Goal: Task Accomplishment & Management: Use online tool/utility

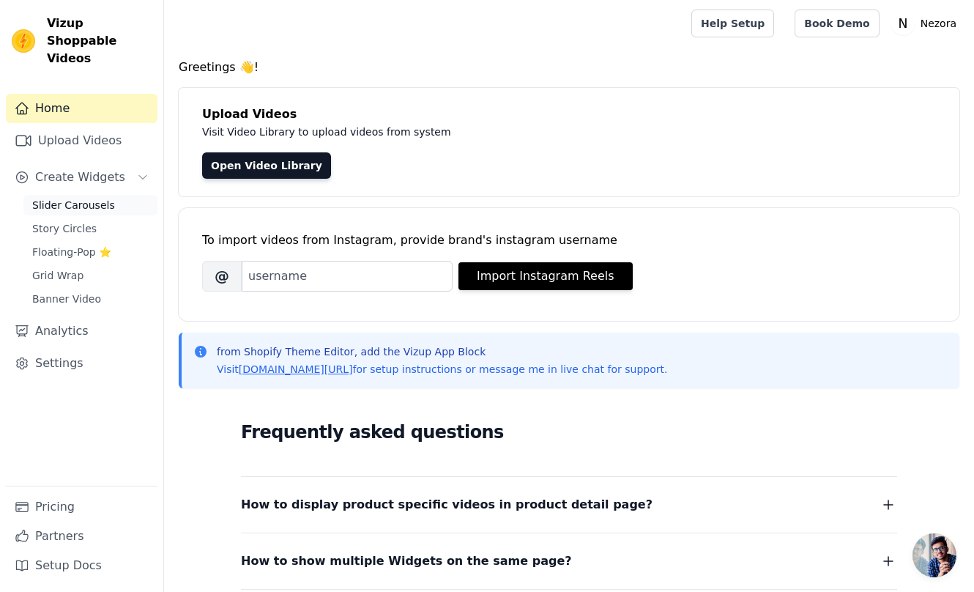
click at [87, 198] on span "Slider Carousels" at bounding box center [73, 205] width 83 height 15
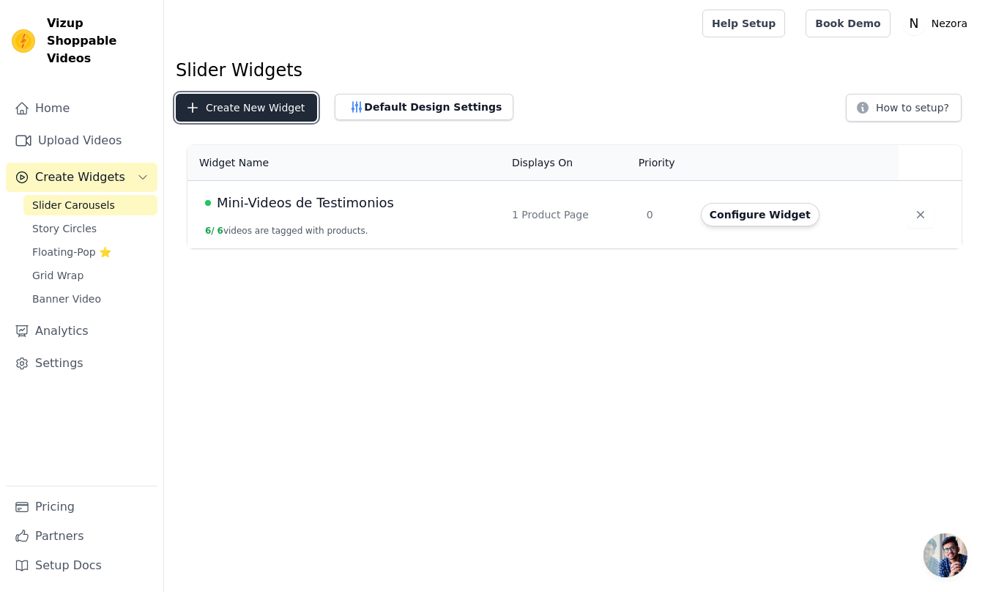
click at [257, 111] on button "Create New Widget" at bounding box center [246, 108] width 141 height 28
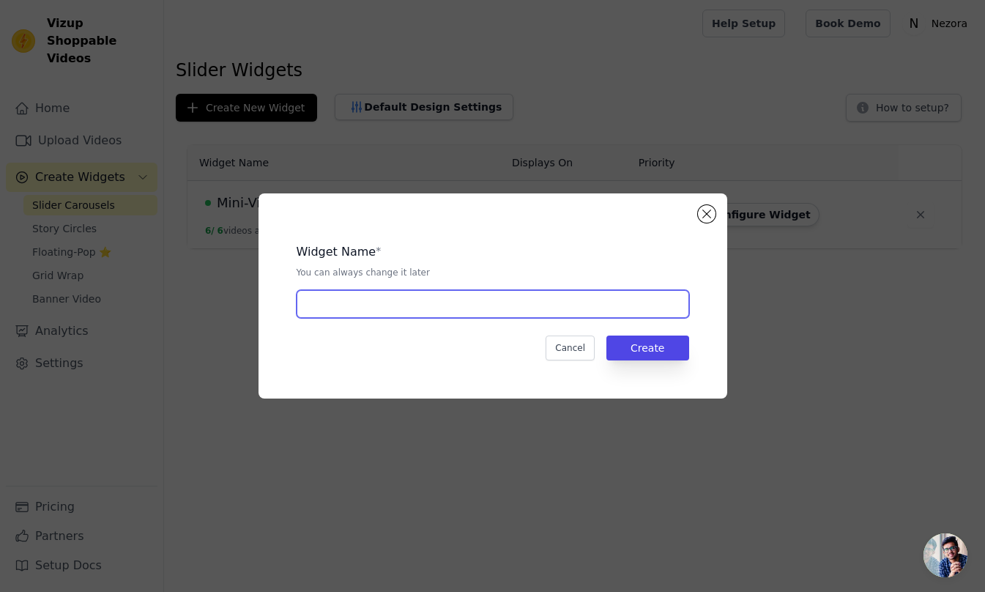
click at [407, 302] on input "text" at bounding box center [493, 304] width 393 height 28
type input "C"
type input "GPT"
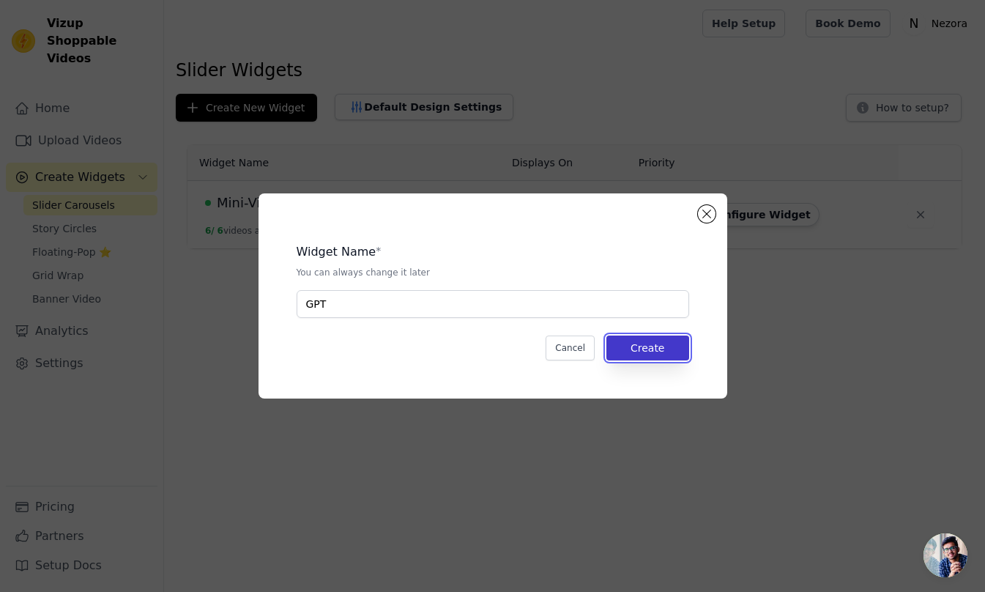
click at [655, 353] on button "Create" at bounding box center [648, 348] width 83 height 25
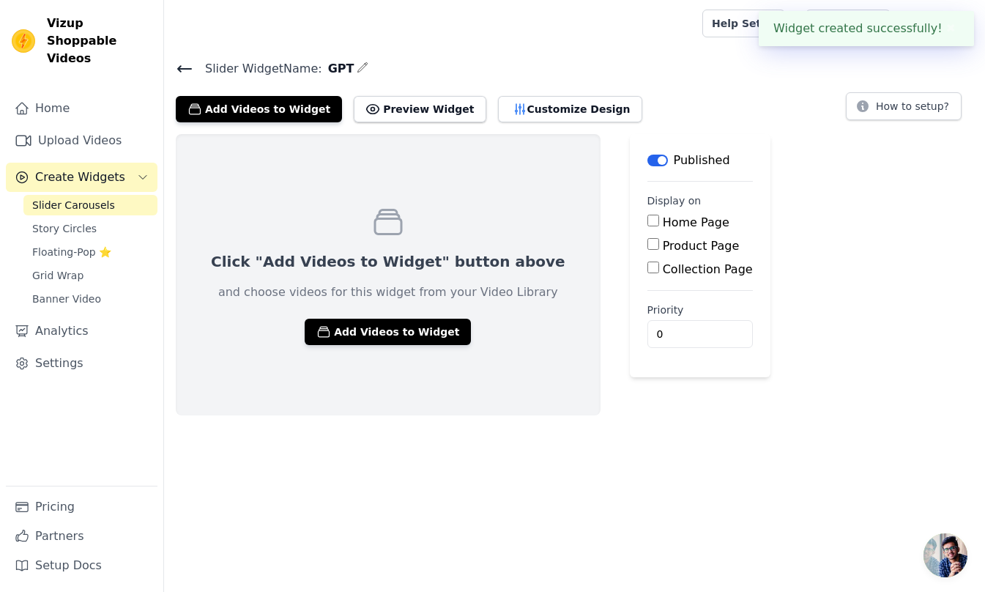
click at [648, 248] on input "Product Page" at bounding box center [654, 244] width 12 height 12
checkbox input "true"
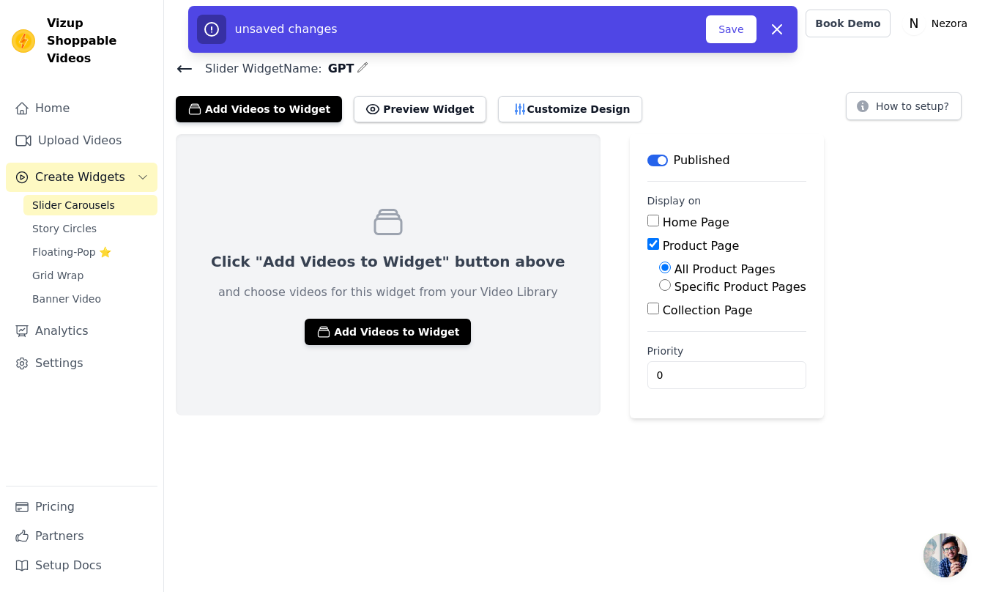
click at [659, 288] on input "Specific Product Pages" at bounding box center [665, 285] width 12 height 12
radio input "true"
drag, startPoint x: 790, startPoint y: 286, endPoint x: 857, endPoint y: 133, distance: 167.7
click at [857, 133] on div "Slider Widget Name: GPT Add Videos to Widget Preview Widget Customize Design Ho…" at bounding box center [574, 263] width 821 height 408
click at [819, 164] on div "Click "Add Videos to Widget" button above and choose videos for this widget fro…" at bounding box center [574, 300] width 821 height 333
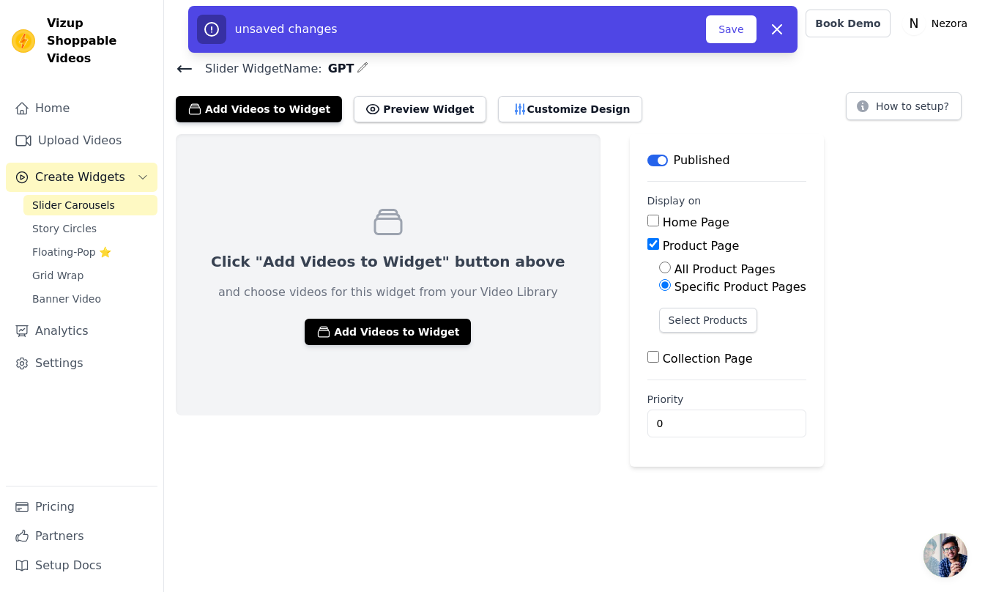
click at [648, 220] on input "Home Page" at bounding box center [654, 221] width 12 height 12
checkbox input "true"
click at [648, 243] on input "Product Page" at bounding box center [654, 244] width 12 height 12
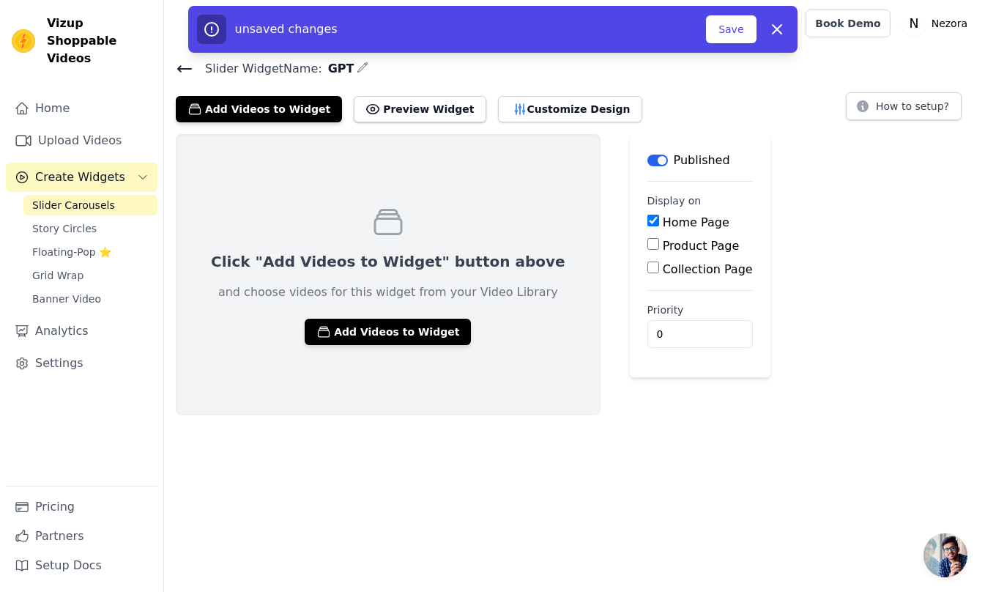
drag, startPoint x: 755, startPoint y: 281, endPoint x: 813, endPoint y: 231, distance: 76.4
click at [813, 231] on div "Click "Add Videos to Widget" button above and choose videos for this widget fro…" at bounding box center [574, 274] width 821 height 281
click at [648, 244] on input "Product Page" at bounding box center [654, 244] width 12 height 12
checkbox input "true"
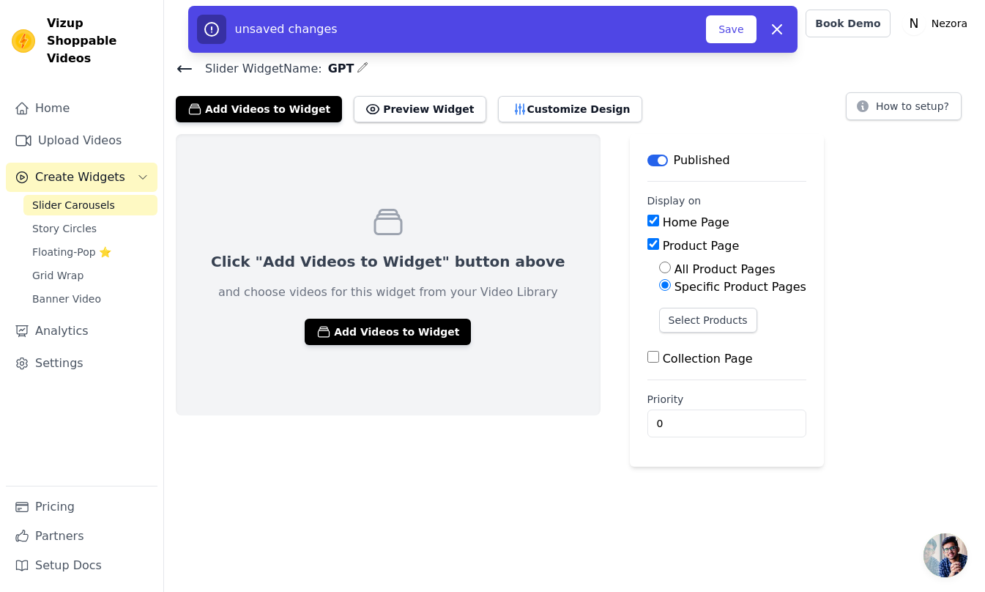
click at [659, 278] on div "Specific Product Pages" at bounding box center [732, 287] width 147 height 18
click at [659, 273] on input "All Product Pages" at bounding box center [665, 268] width 12 height 12
radio input "true"
click at [648, 308] on input "Collection Page" at bounding box center [654, 309] width 12 height 12
checkbox input "true"
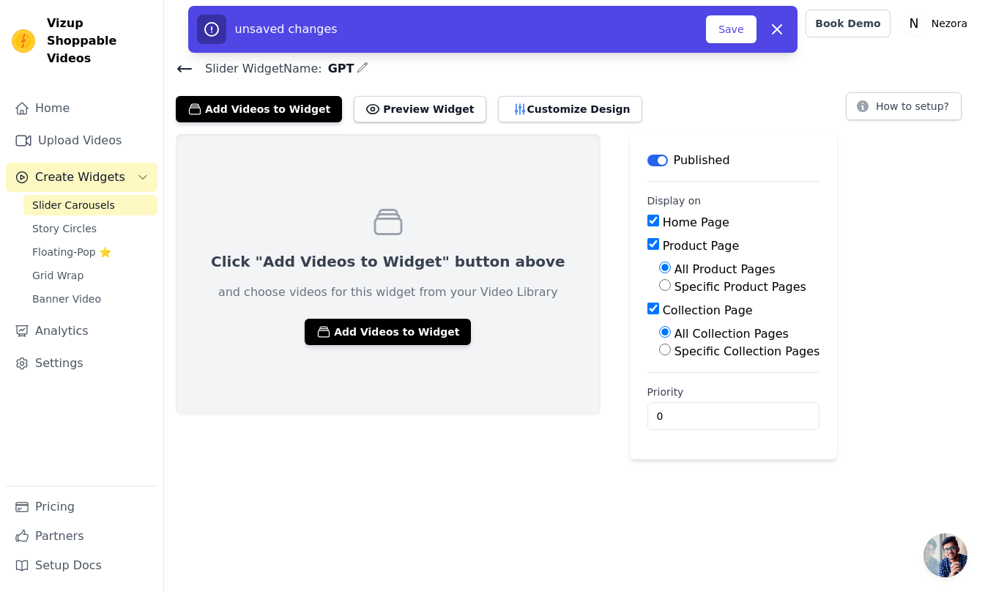
drag, startPoint x: 817, startPoint y: 325, endPoint x: 774, endPoint y: 178, distance: 153.5
click at [774, 178] on div "Click "Add Videos to Widget" button above and choose videos for this widget fro…" at bounding box center [574, 296] width 821 height 325
click at [807, 179] on div "Click "Add Videos to Widget" button above and choose videos for this widget fro…" at bounding box center [574, 296] width 821 height 325
click at [739, 23] on button "Save" at bounding box center [731, 29] width 50 height 28
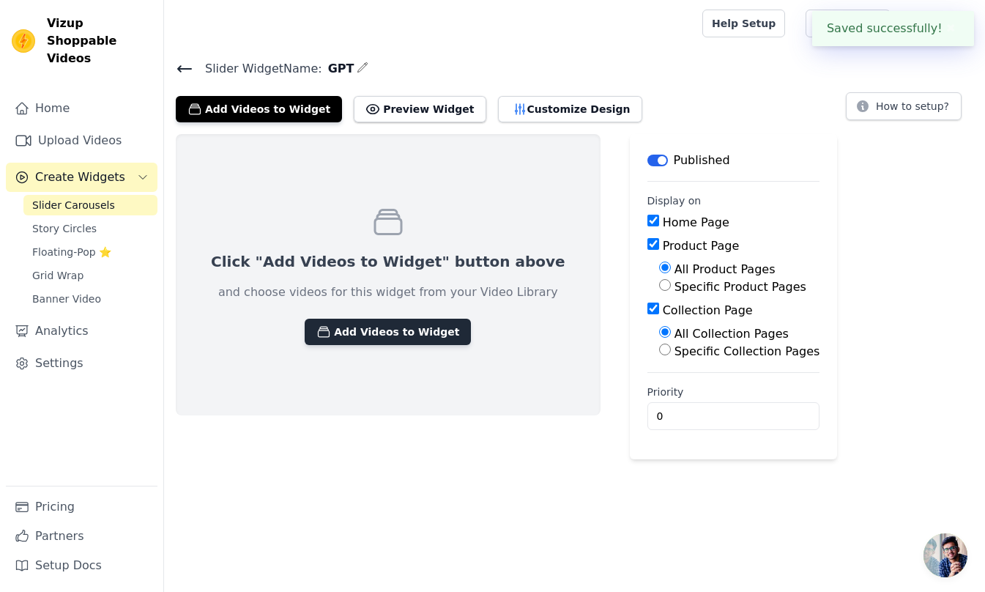
click at [392, 333] on button "Add Videos to Widget" at bounding box center [388, 332] width 166 height 26
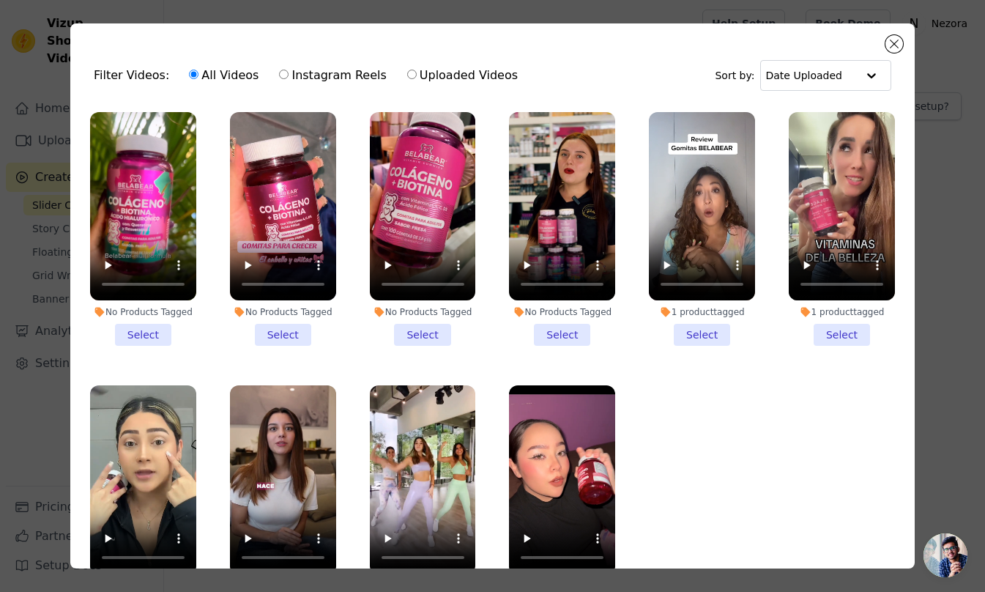
click at [407, 73] on input "Uploaded Videos" at bounding box center [412, 75] width 10 height 10
radio input "true"
click at [701, 362] on ul "No Products Tagged Select No Products Tagged Select No Products Tagged Select N…" at bounding box center [492, 376] width 821 height 545
click at [798, 73] on input "text" at bounding box center [811, 75] width 91 height 29
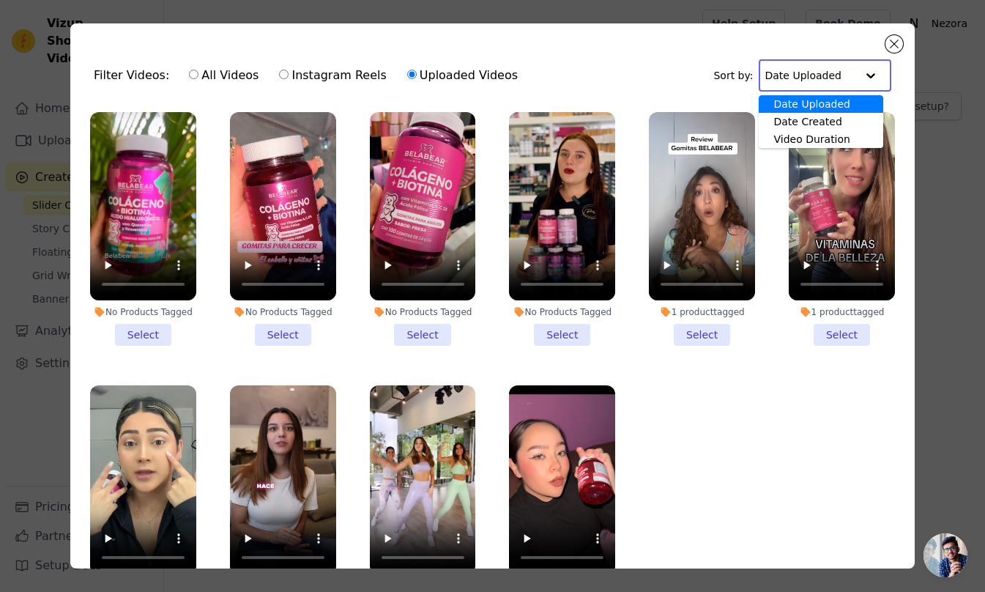
click at [798, 73] on input "text" at bounding box center [810, 75] width 91 height 29
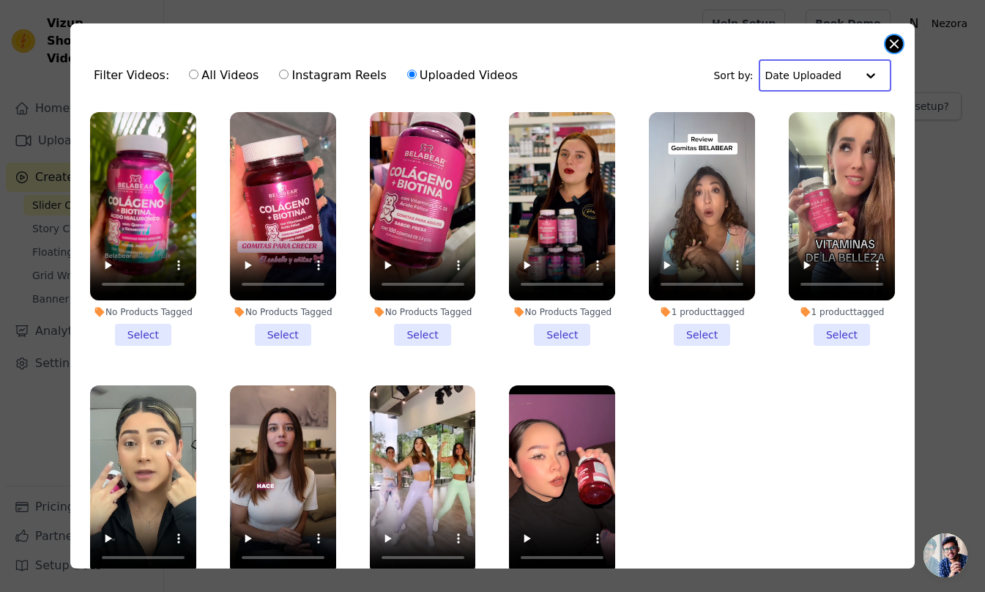
click at [891, 51] on button "Close modal" at bounding box center [895, 44] width 18 height 18
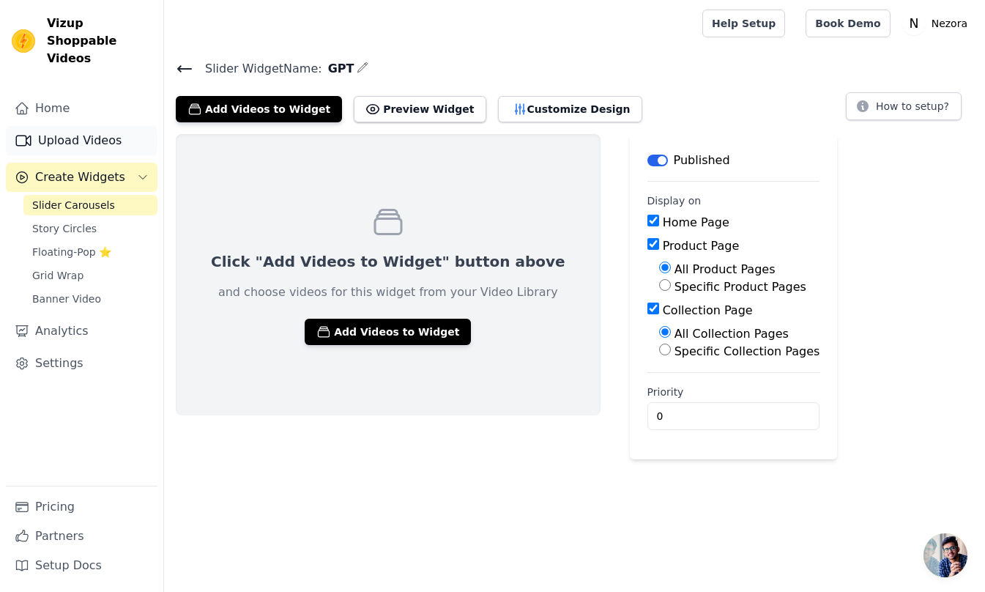
click at [92, 126] on link "Upload Videos" at bounding box center [82, 140] width 152 height 29
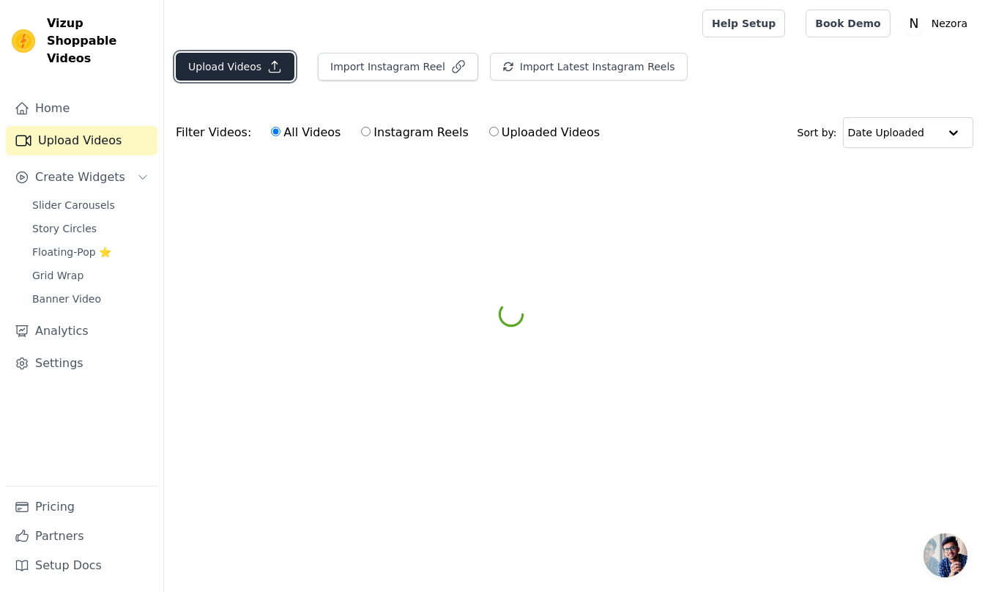
click at [233, 64] on button "Upload Videos" at bounding box center [235, 67] width 119 height 28
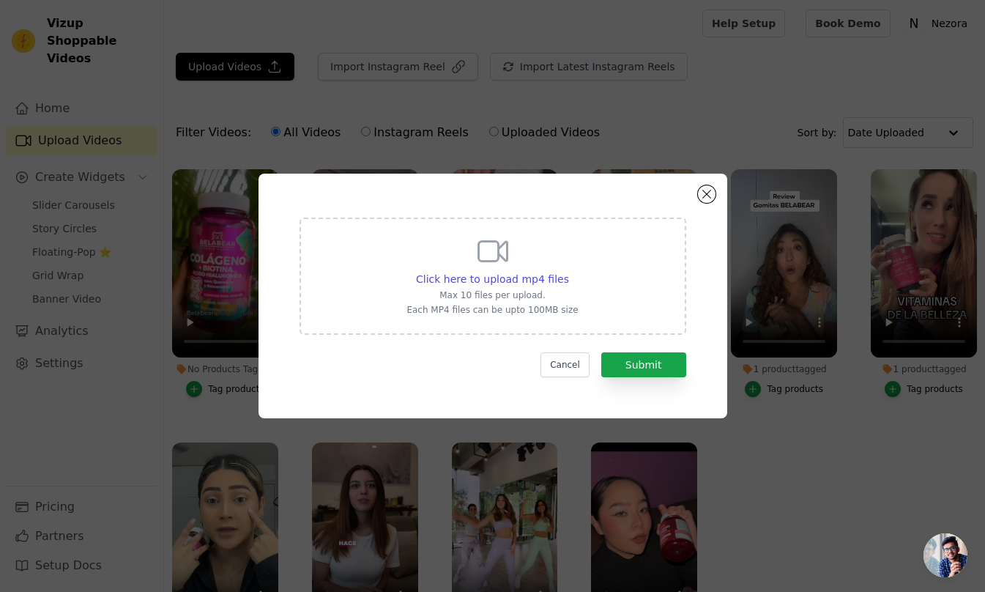
click at [527, 260] on div "Click here to upload mp4 files Max 10 files per upload. Each MP4 files can be u…" at bounding box center [492, 275] width 171 height 82
click at [569, 271] on input "Click here to upload mp4 files Max 10 files per upload. Each MP4 files can be u…" at bounding box center [569, 271] width 1 height 1
type input "C:\fakepath\ssstik.io_@aiconvolution_1755138783382.mp4"
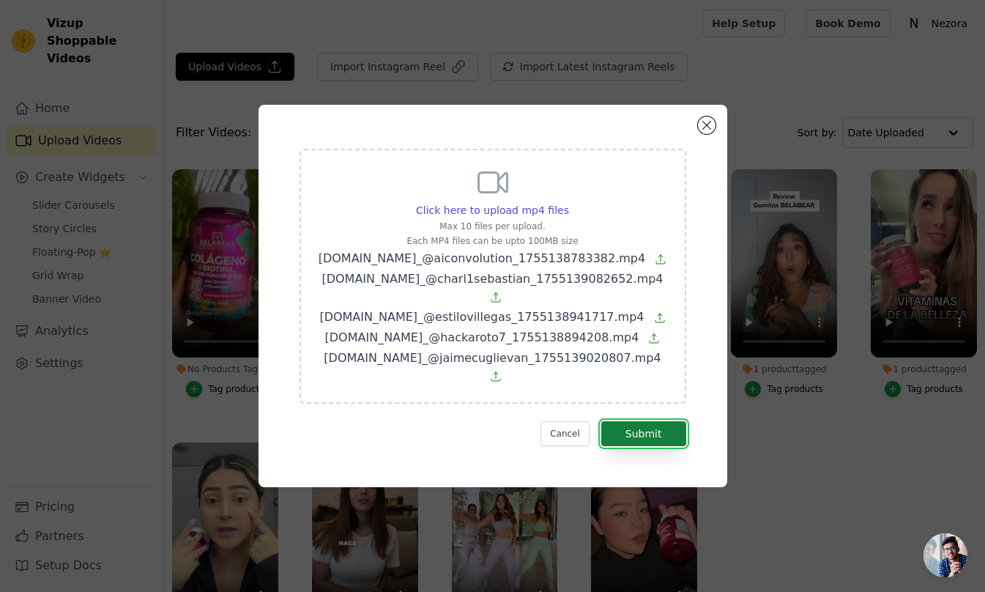
click at [651, 421] on button "Submit" at bounding box center [644, 433] width 85 height 25
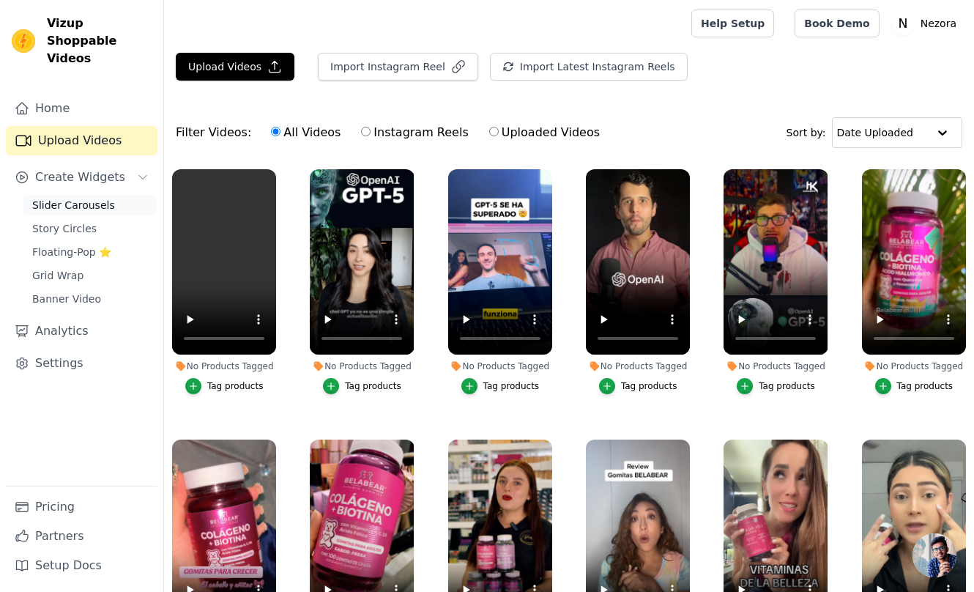
click at [89, 198] on span "Slider Carousels" at bounding box center [73, 205] width 83 height 15
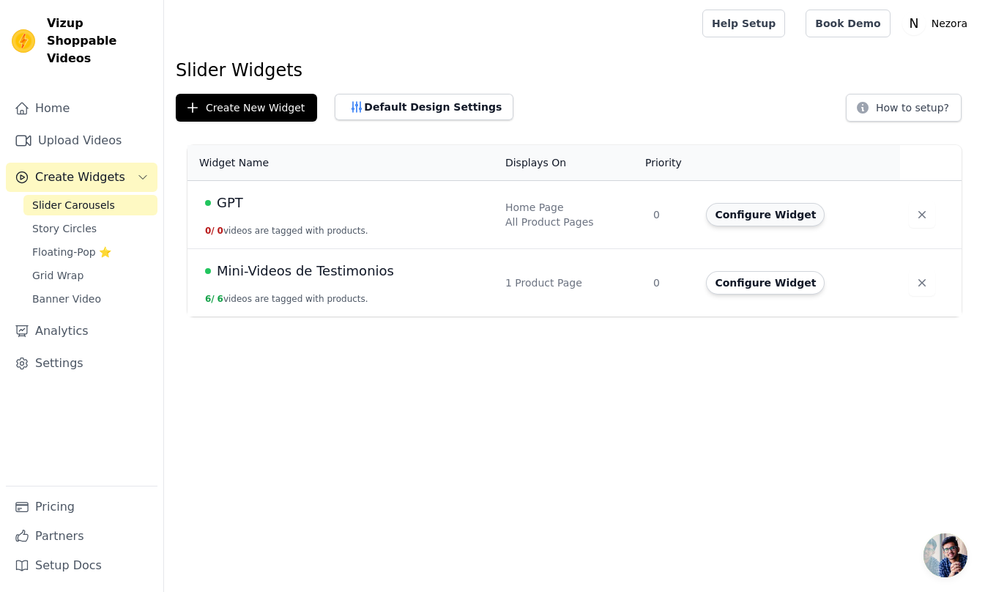
click at [728, 215] on button "Configure Widget" at bounding box center [765, 214] width 119 height 23
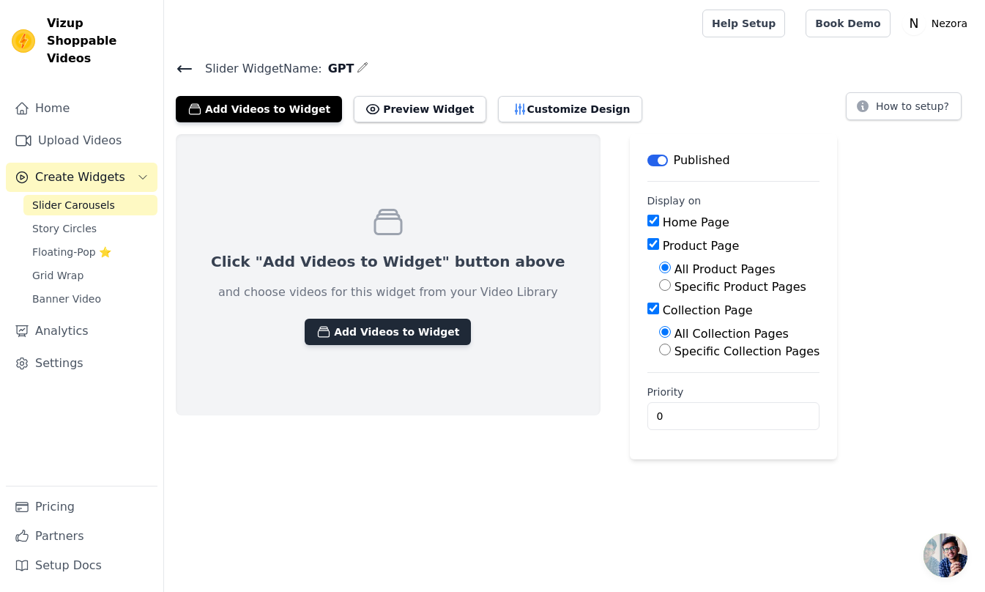
click at [377, 337] on button "Add Videos to Widget" at bounding box center [388, 332] width 166 height 26
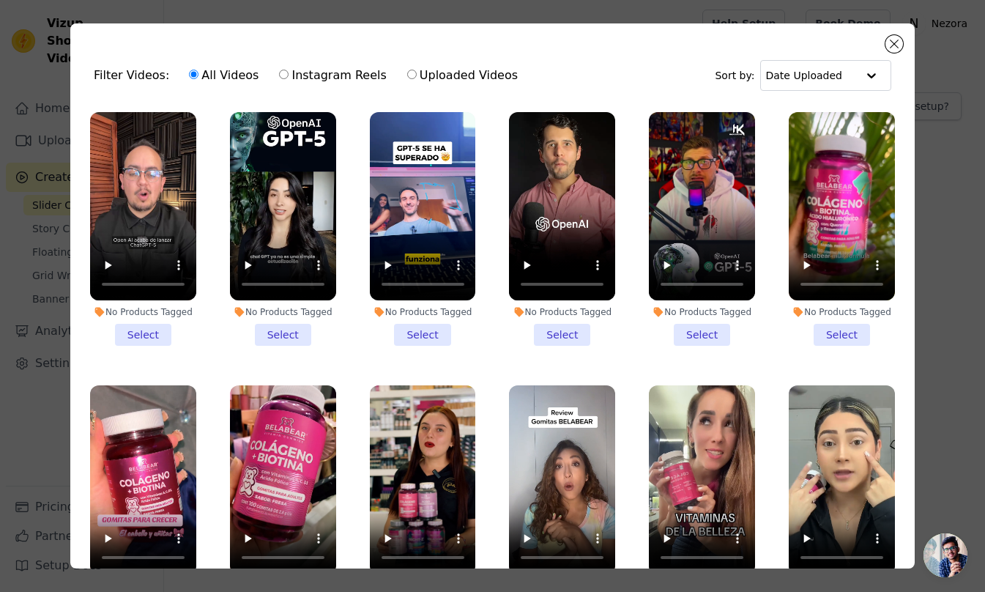
click at [155, 325] on li "No Products Tagged Select" at bounding box center [143, 229] width 106 height 234
click at [0, 0] on input "No Products Tagged Select" at bounding box center [0, 0] width 0 height 0
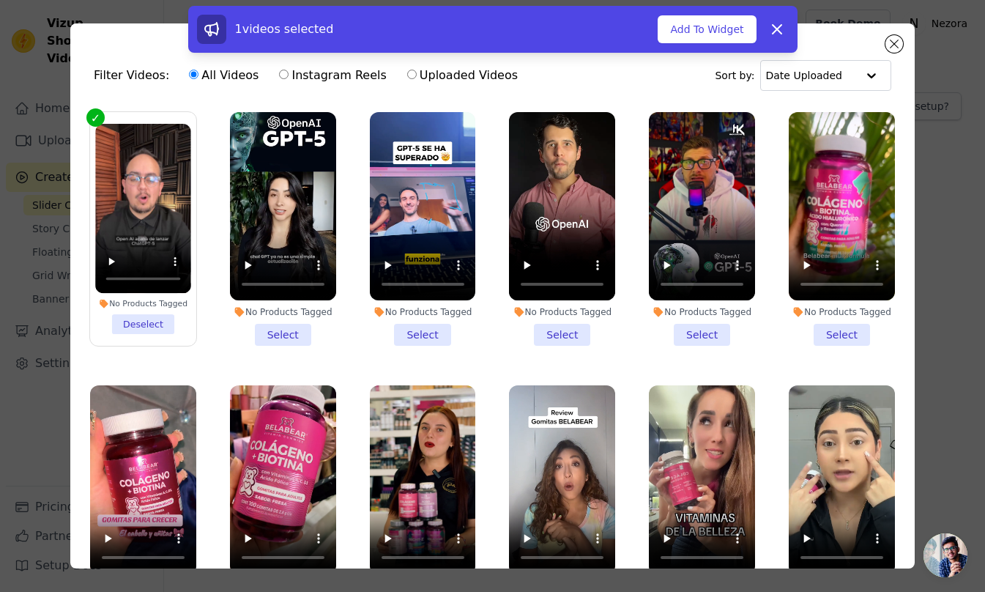
click at [155, 318] on li "No Products Tagged Deselect" at bounding box center [142, 229] width 95 height 210
click at [0, 0] on input "No Products Tagged Deselect" at bounding box center [0, 0] width 0 height 0
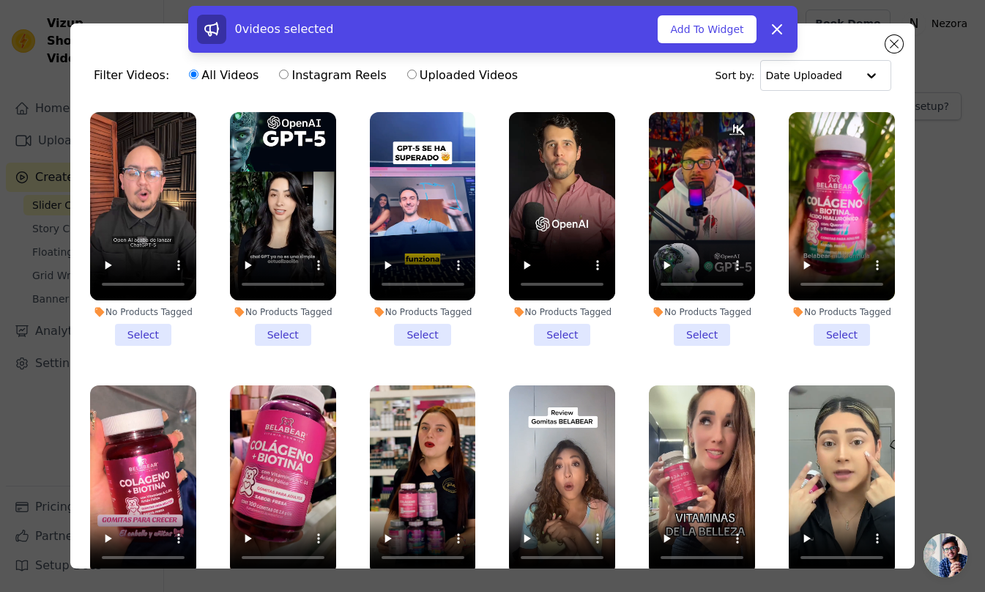
click at [160, 330] on li "No Products Tagged Select" at bounding box center [143, 229] width 106 height 234
click at [0, 0] on input "No Products Tagged Select" at bounding box center [0, 0] width 0 height 0
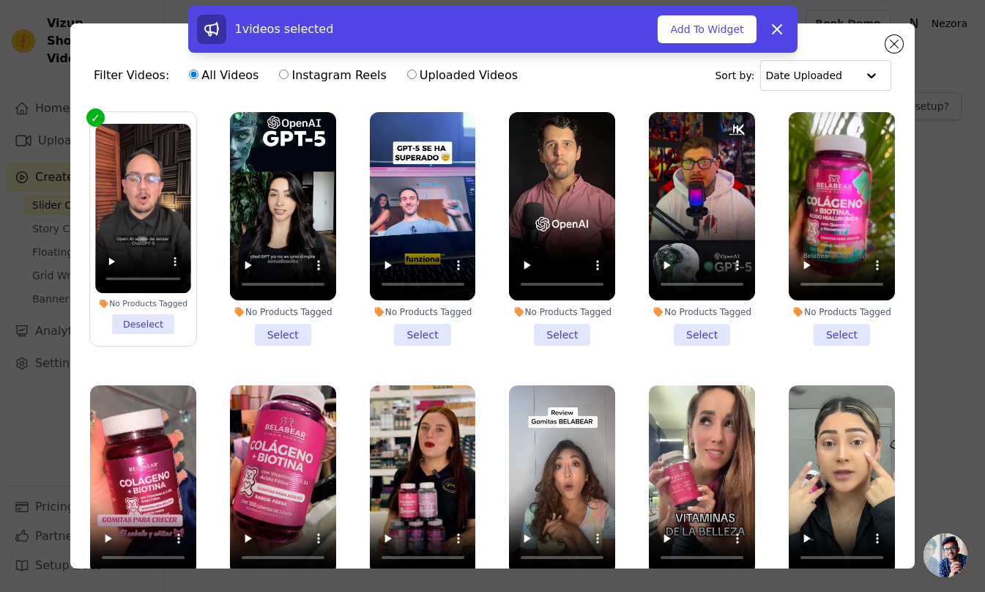
click at [274, 326] on li "No Products Tagged Select" at bounding box center [283, 229] width 106 height 234
click at [0, 0] on input "No Products Tagged Select" at bounding box center [0, 0] width 0 height 0
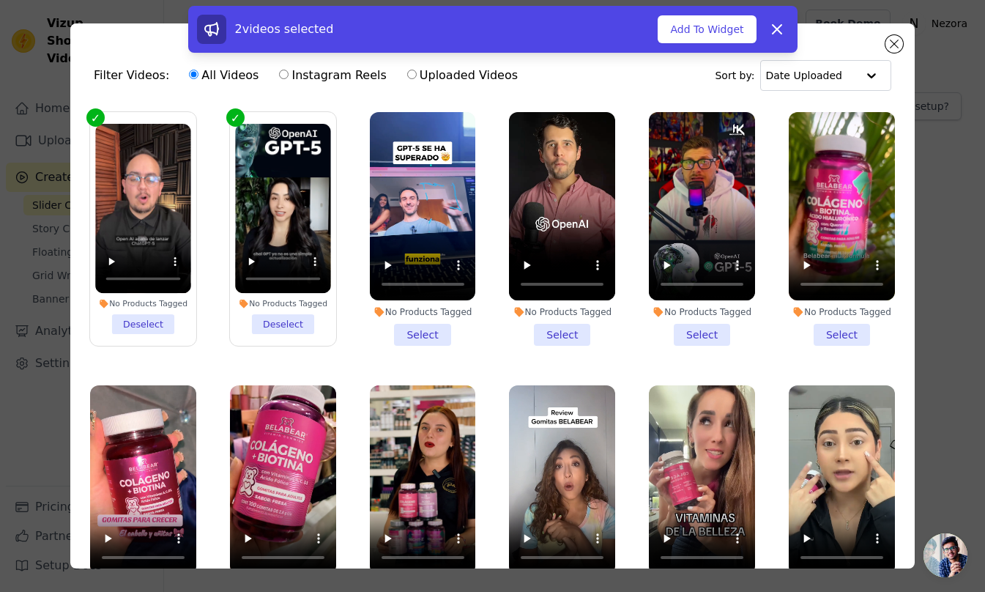
click at [402, 331] on li "No Products Tagged Select" at bounding box center [423, 229] width 106 height 234
click at [0, 0] on input "No Products Tagged Select" at bounding box center [0, 0] width 0 height 0
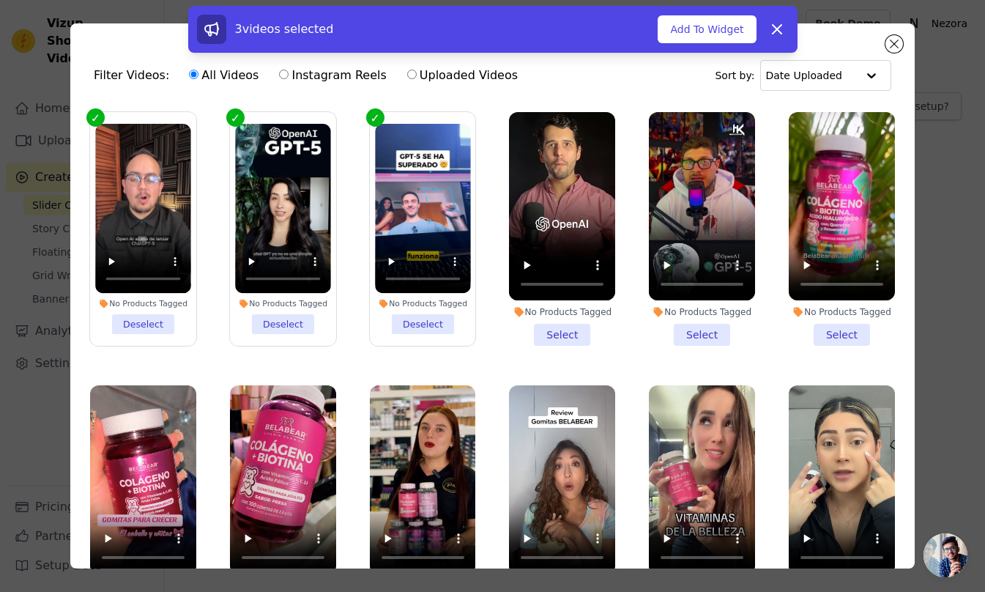
click at [555, 333] on li "No Products Tagged Select" at bounding box center [562, 229] width 106 height 234
click at [0, 0] on input "No Products Tagged Select" at bounding box center [0, 0] width 0 height 0
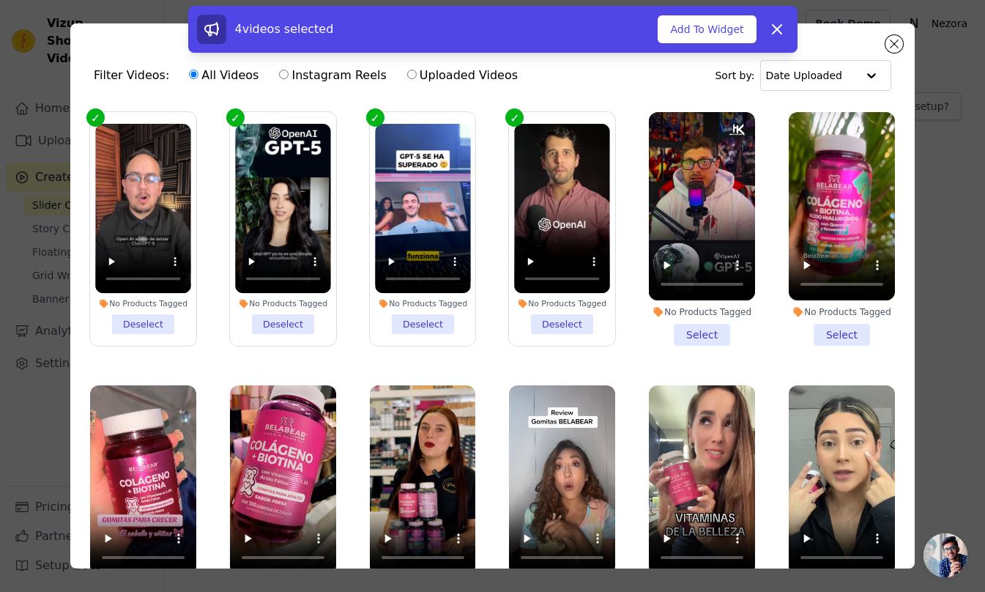
click at [689, 332] on li "No Products Tagged Select" at bounding box center [702, 229] width 106 height 234
click at [0, 0] on input "No Products Tagged Select" at bounding box center [0, 0] width 0 height 0
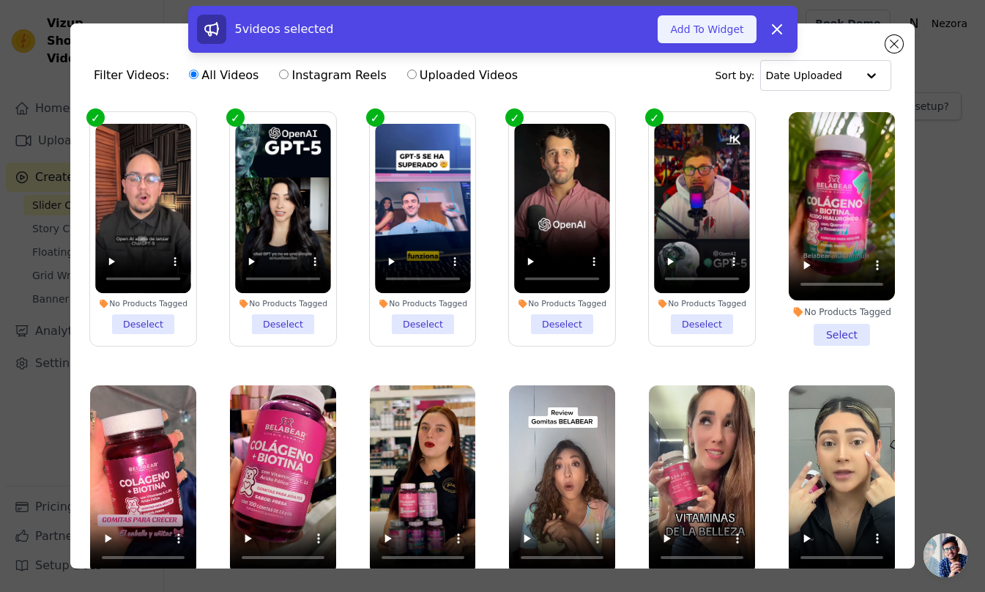
click at [727, 32] on button "Add To Widget" at bounding box center [707, 29] width 98 height 28
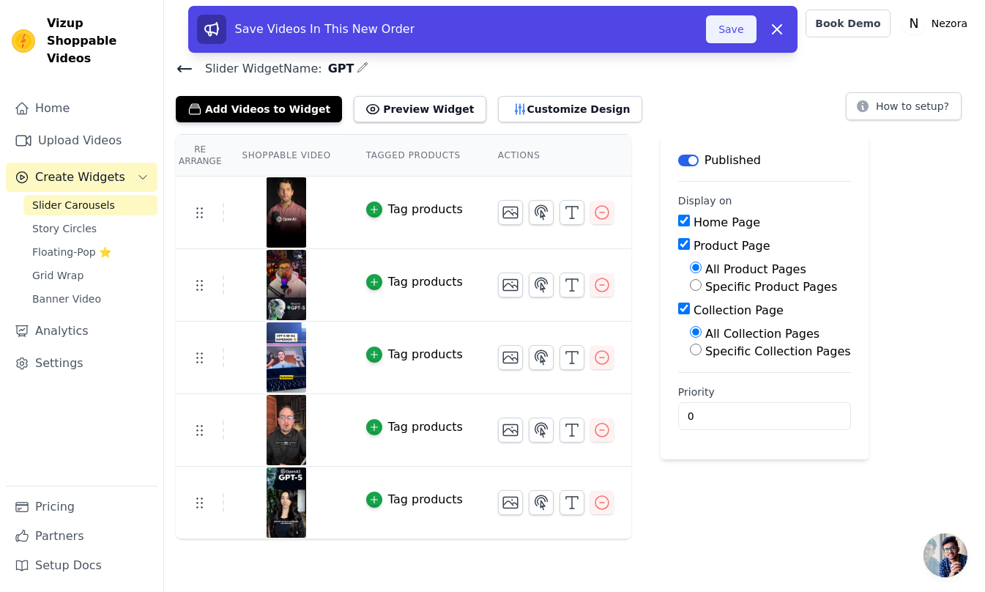
click at [736, 32] on button "Save" at bounding box center [731, 29] width 50 height 28
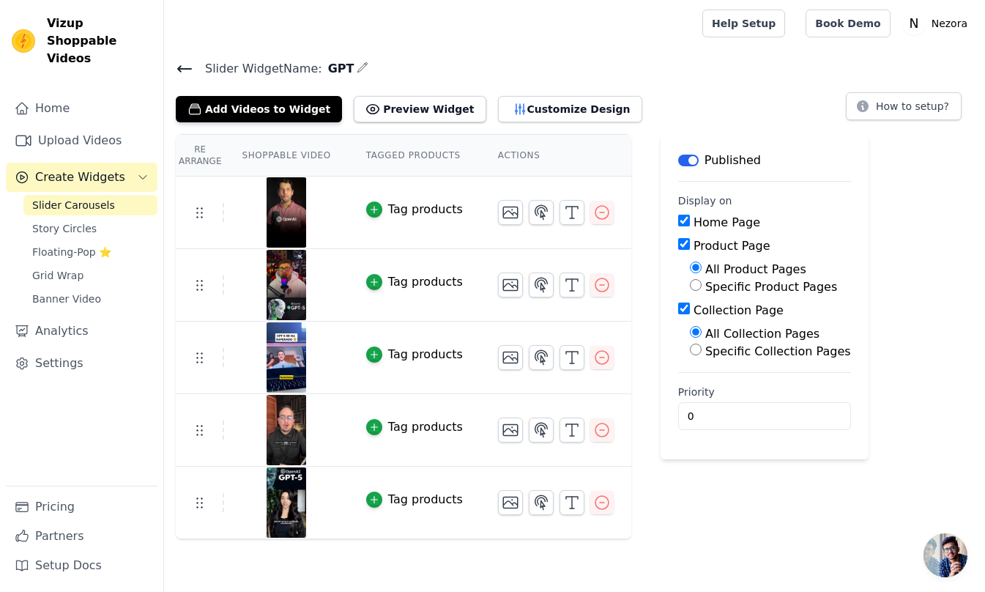
click at [700, 103] on div "Add Videos to Widget Preview Widget Customize Design How to setup?" at bounding box center [575, 106] width 798 height 32
click at [519, 108] on button "Customize Design" at bounding box center [570, 109] width 144 height 26
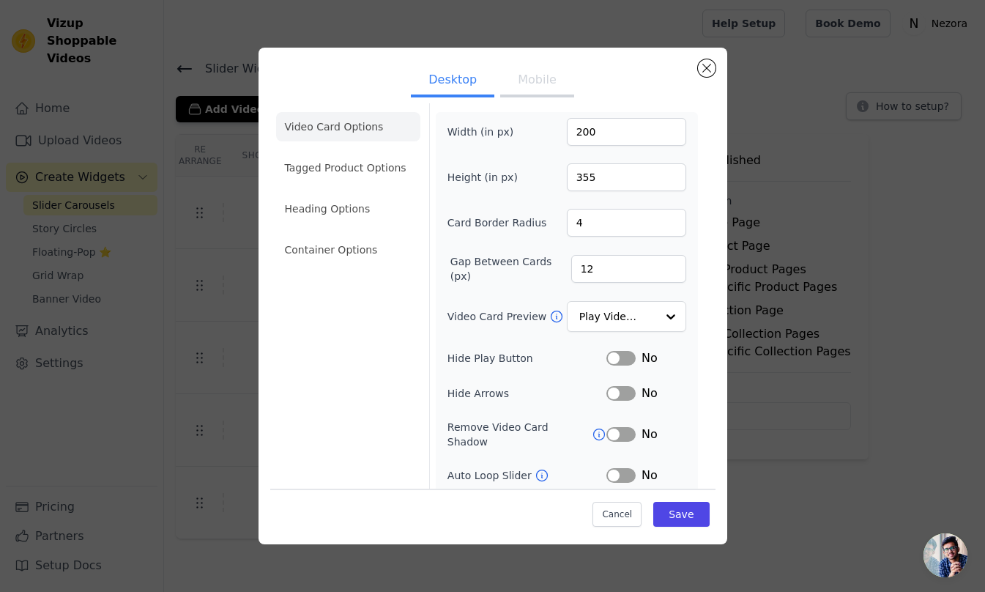
scroll to position [10, 0]
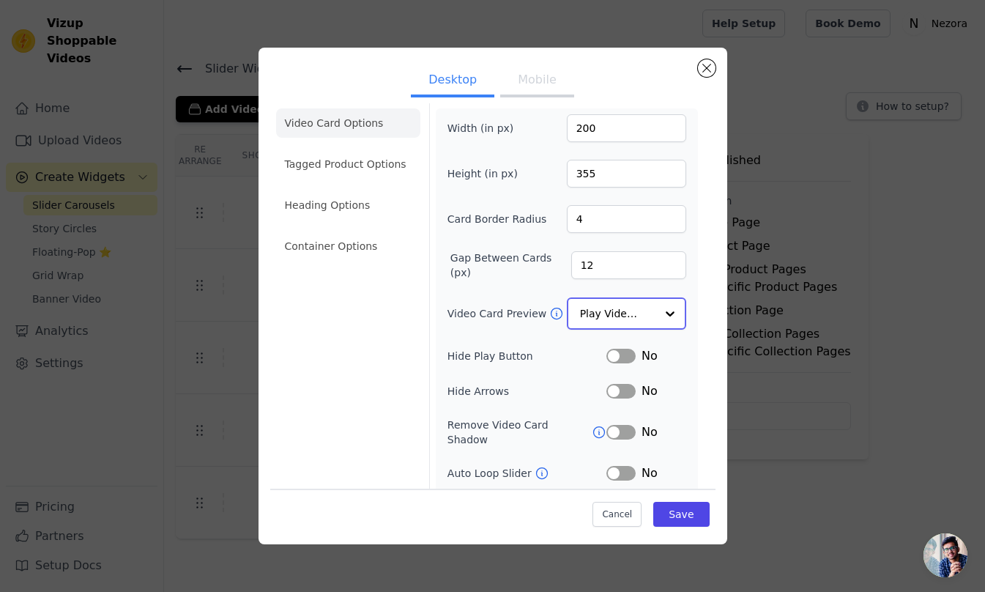
click at [628, 320] on input "Video Card Preview" at bounding box center [617, 313] width 75 height 29
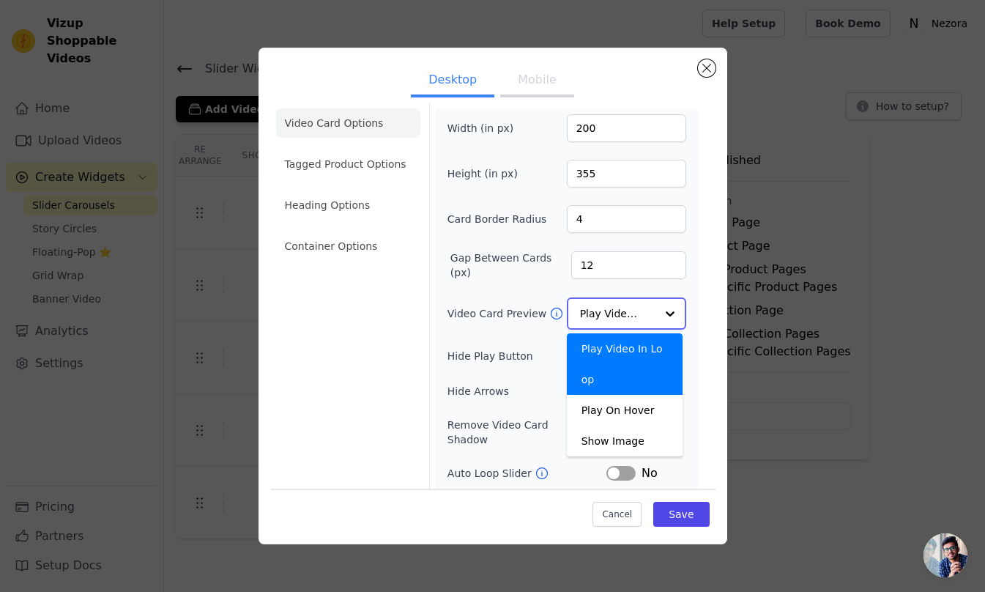
click at [626, 320] on input "Video Card Preview" at bounding box center [617, 313] width 75 height 29
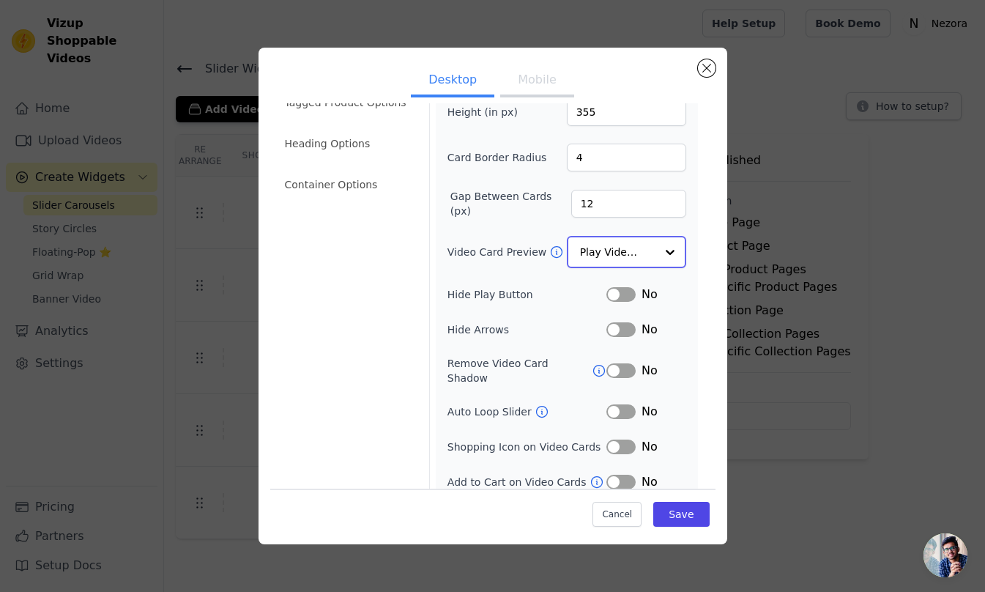
scroll to position [0, 0]
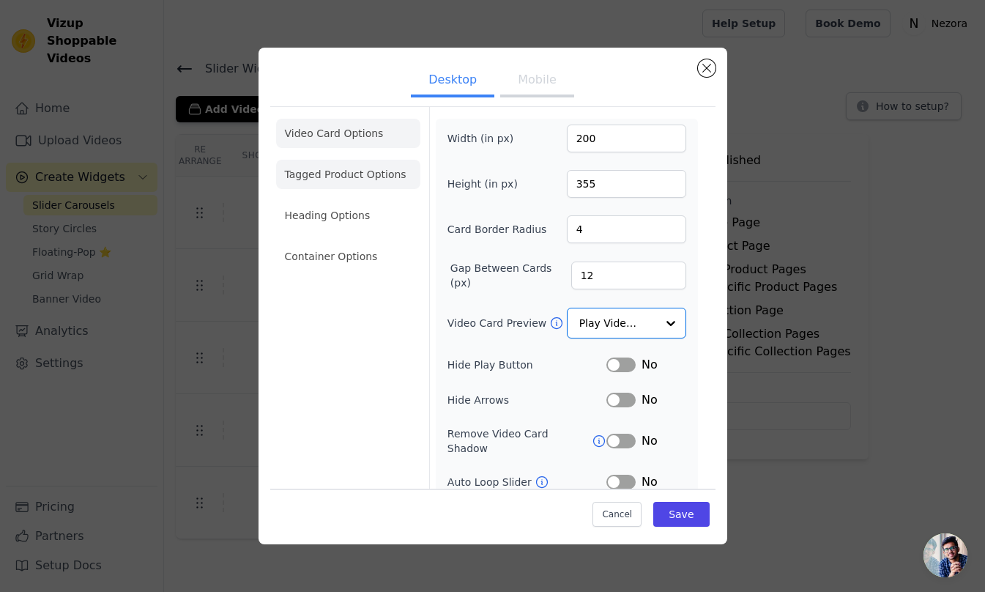
click at [379, 242] on li "Tagged Product Options" at bounding box center [348, 256] width 144 height 29
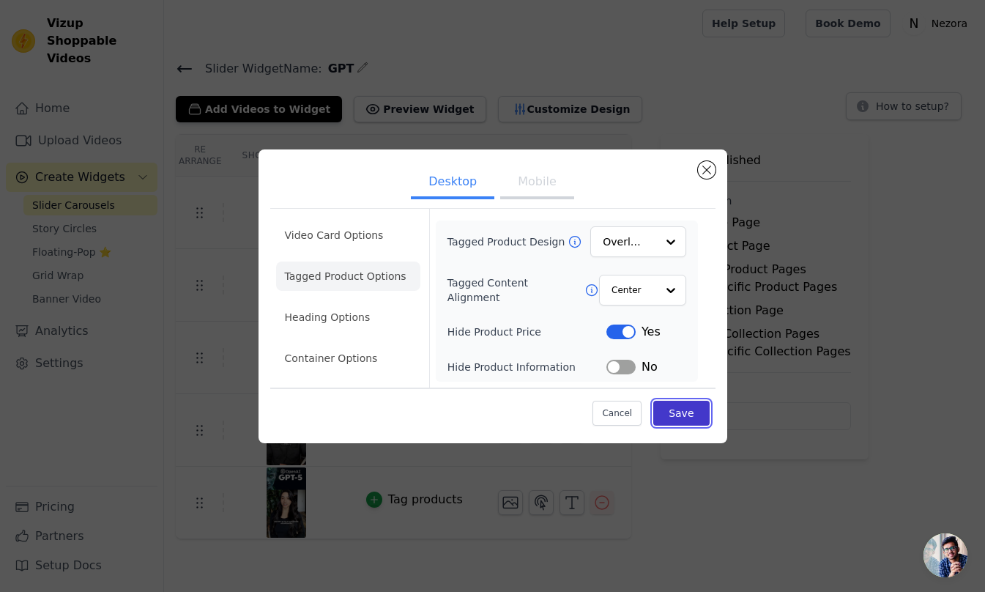
click at [681, 412] on button "Save" at bounding box center [682, 413] width 56 height 25
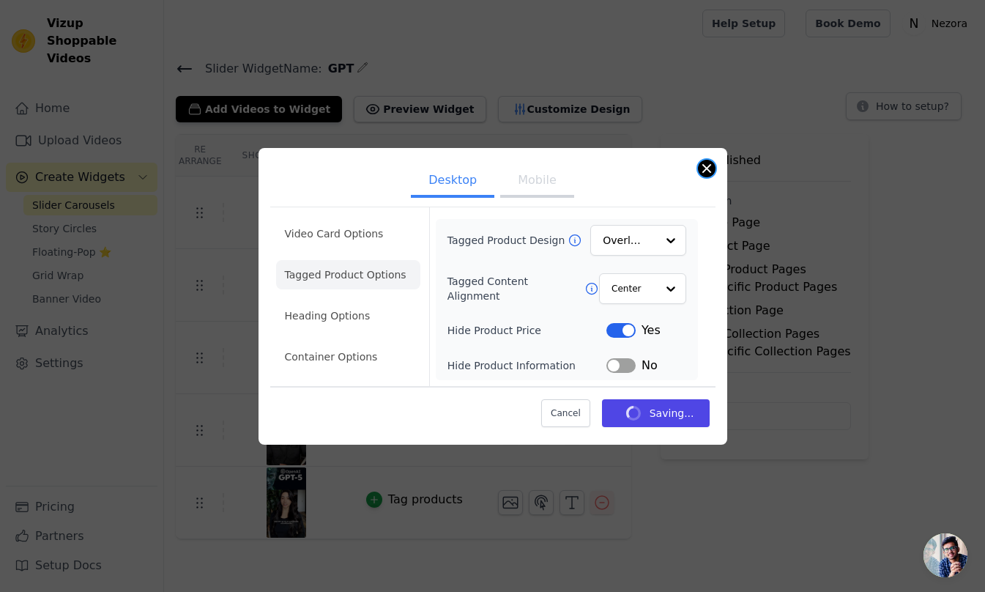
click at [698, 166] on button "Close modal" at bounding box center [707, 169] width 18 height 18
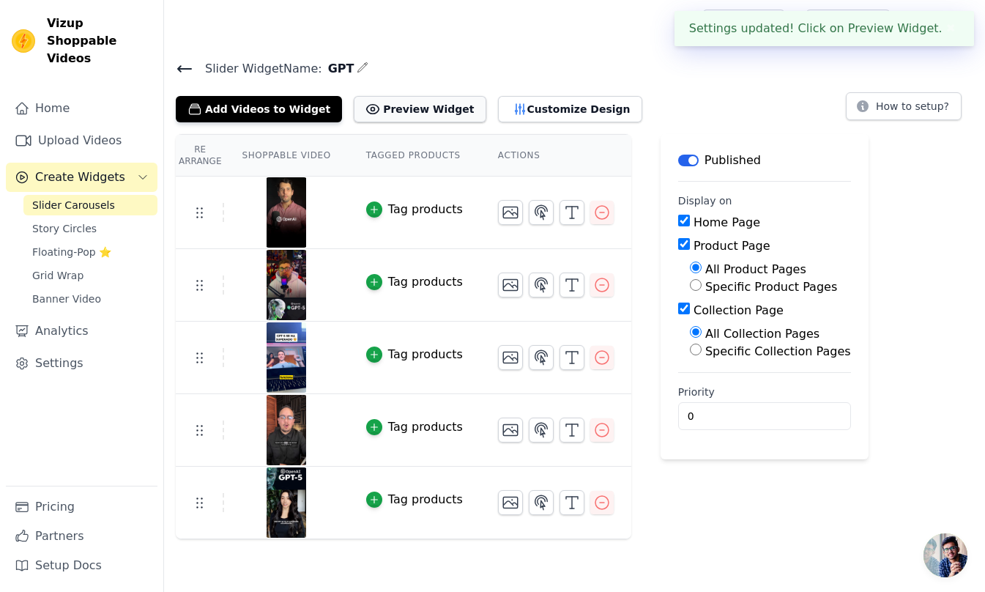
click at [382, 106] on button "Preview Widget" at bounding box center [420, 109] width 132 height 26
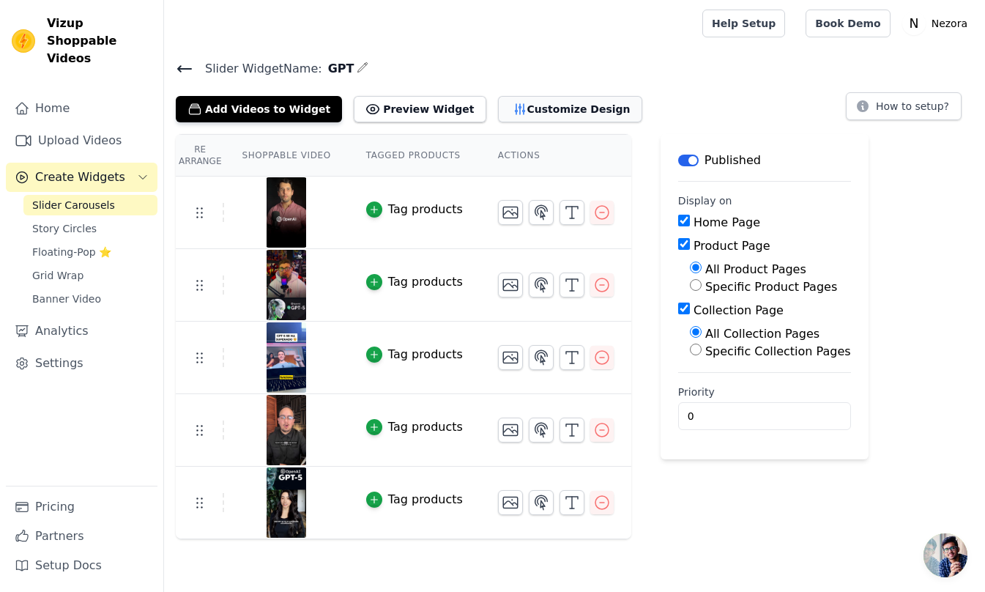
click at [498, 115] on button "Customize Design" at bounding box center [570, 109] width 144 height 26
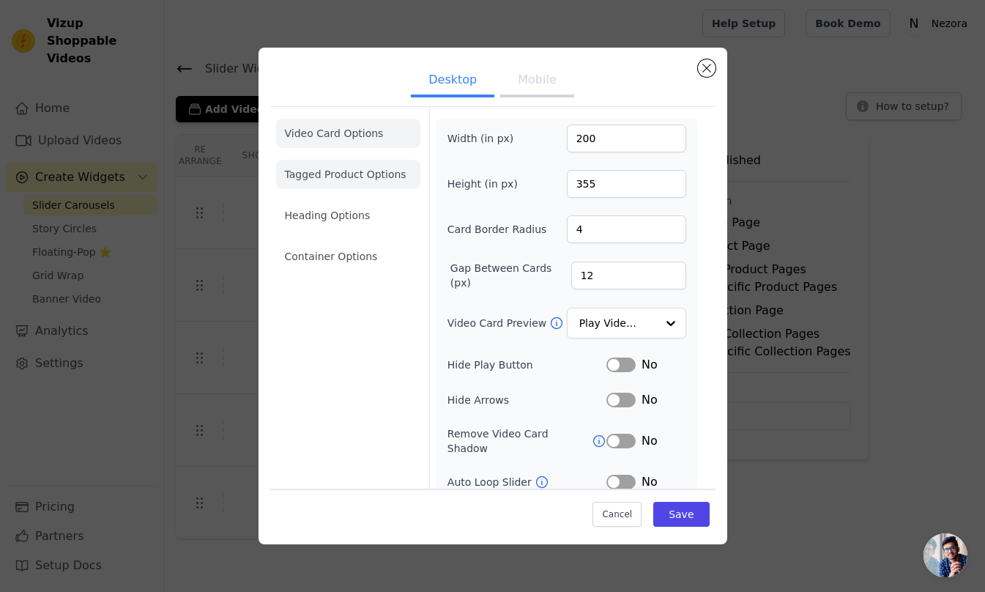
click at [347, 242] on li "Tagged Product Options" at bounding box center [348, 256] width 144 height 29
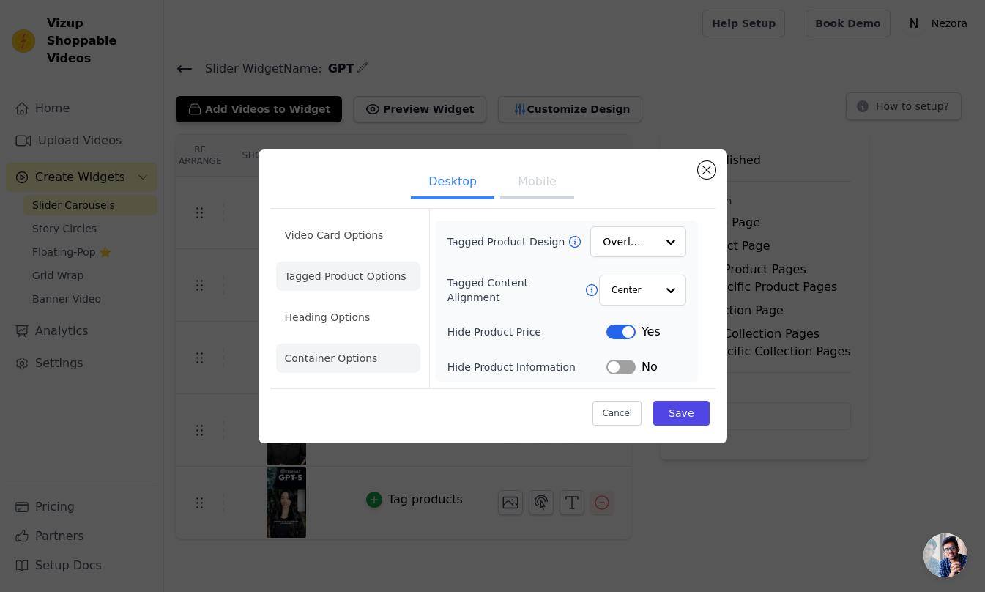
click at [362, 355] on li "Container Options" at bounding box center [348, 358] width 144 height 29
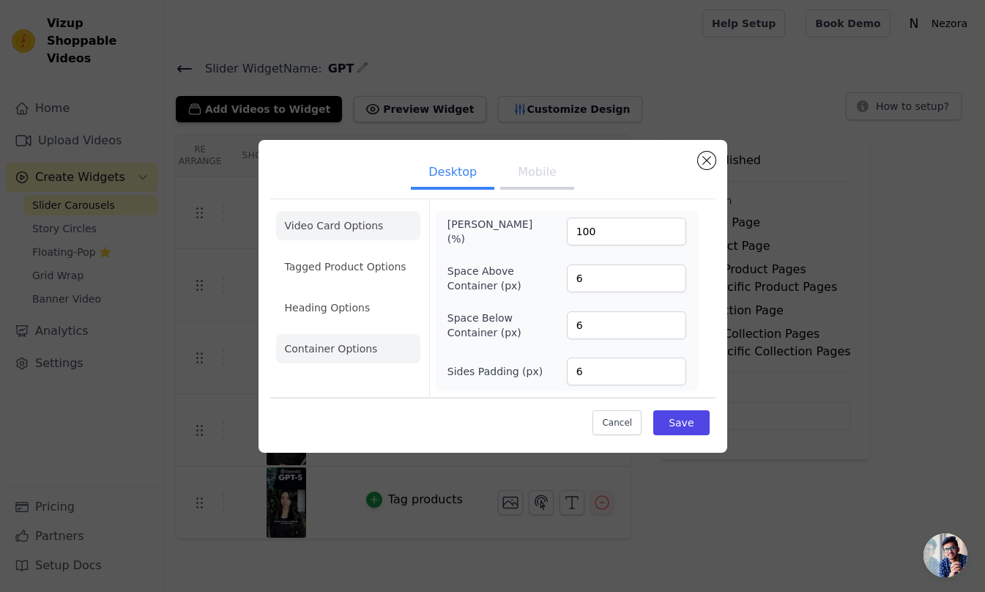
click at [370, 252] on li "Video Card Options" at bounding box center [348, 266] width 144 height 29
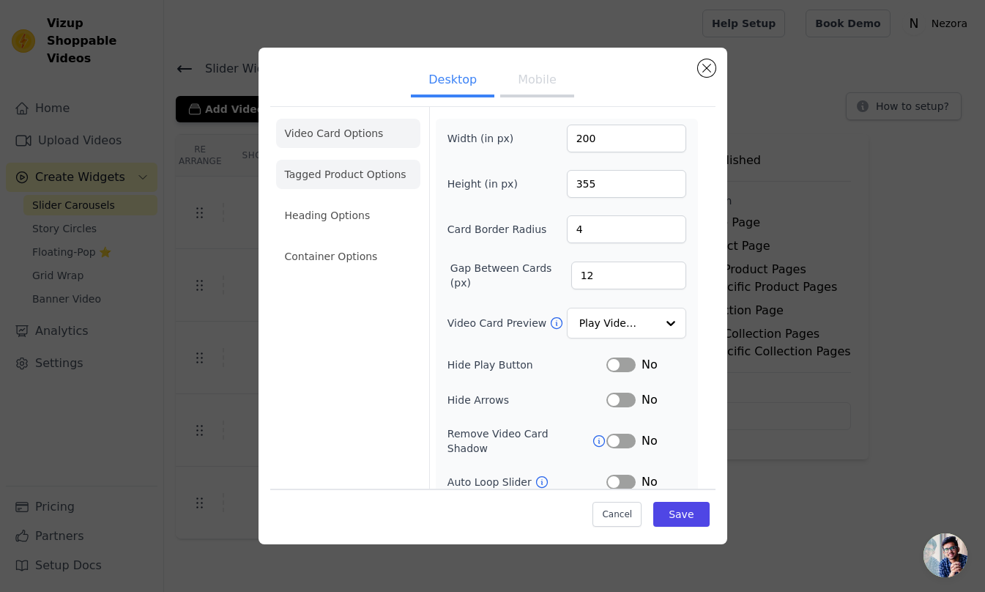
click at [362, 242] on li "Tagged Product Options" at bounding box center [348, 256] width 144 height 29
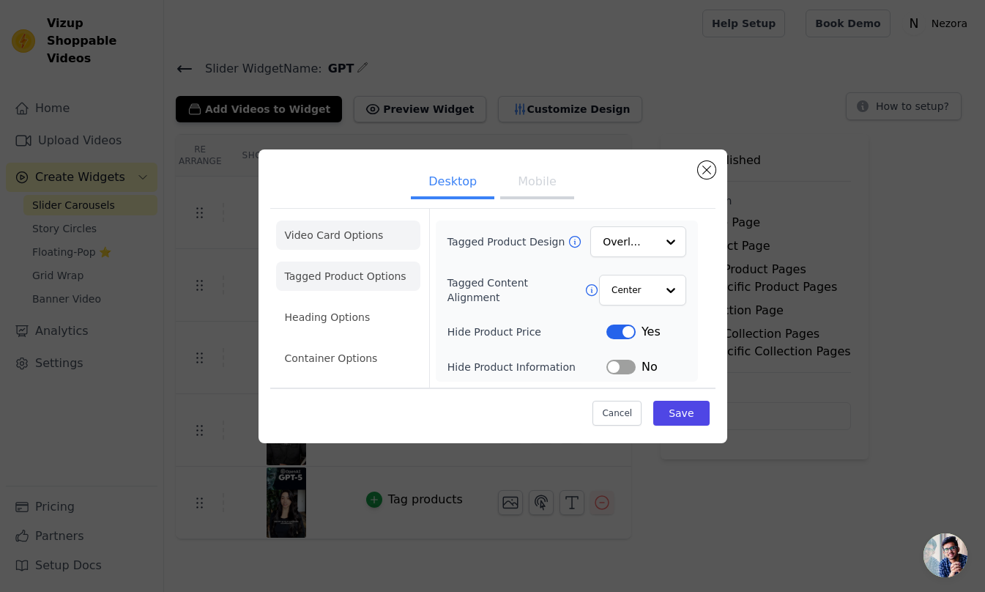
click at [356, 262] on li "Video Card Options" at bounding box center [348, 276] width 144 height 29
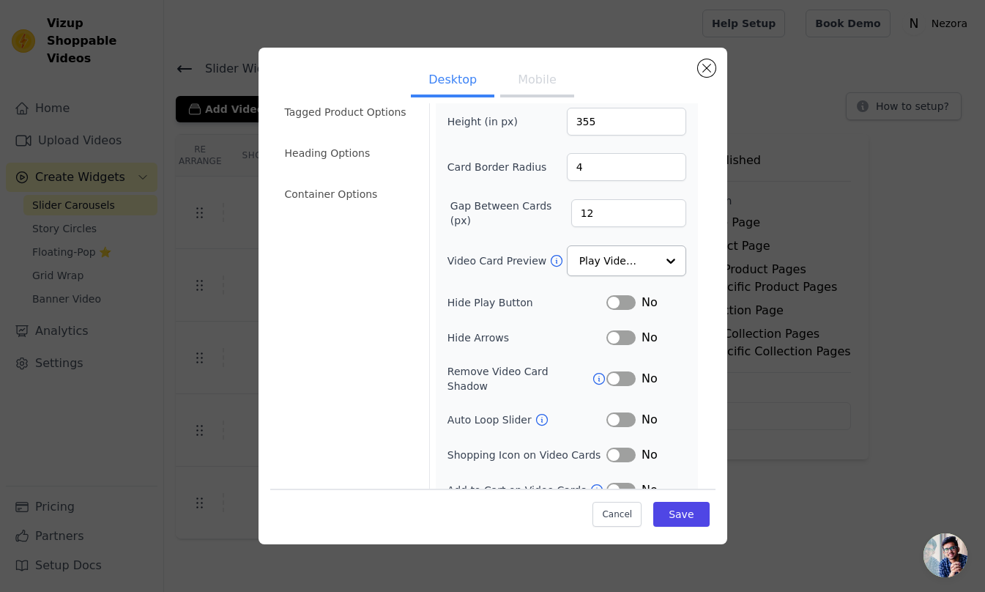
scroll to position [70, 0]
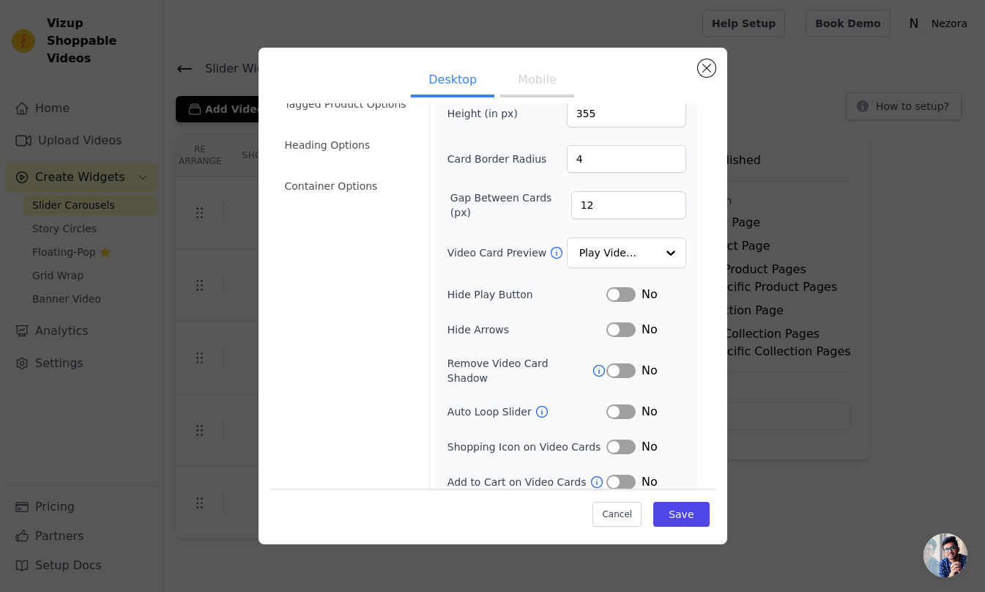
click at [610, 440] on button "Label" at bounding box center [621, 447] width 29 height 15
click at [620, 440] on button "Label" at bounding box center [621, 447] width 29 height 15
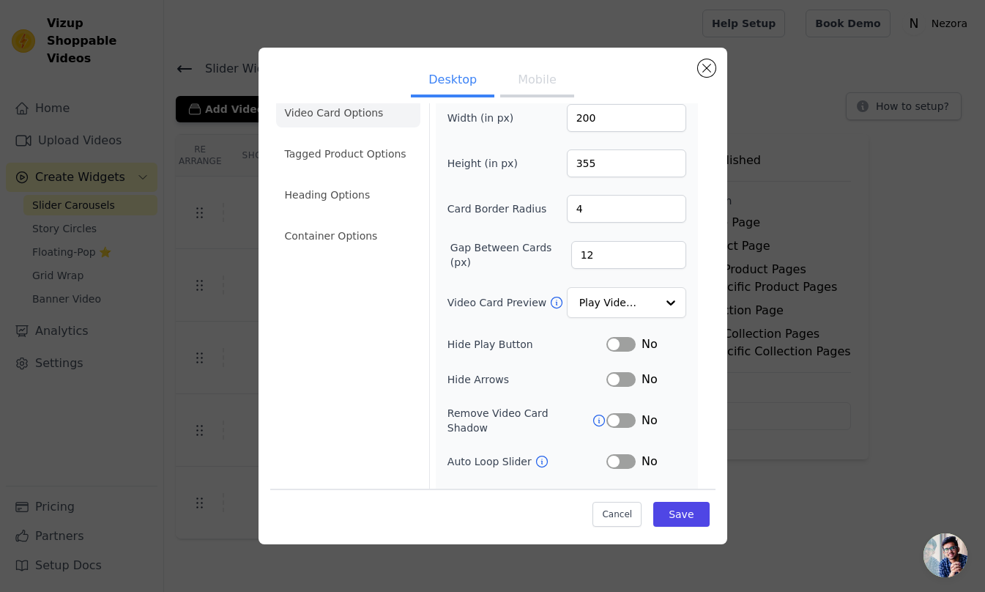
scroll to position [20, 0]
click at [615, 298] on input "Video Card Preview" at bounding box center [617, 303] width 75 height 29
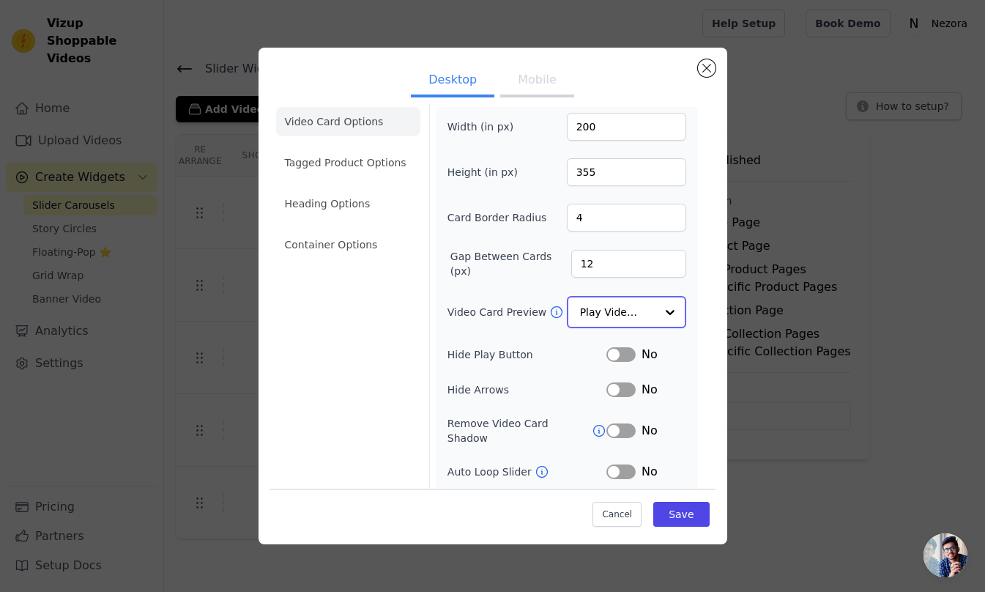
scroll to position [0, 0]
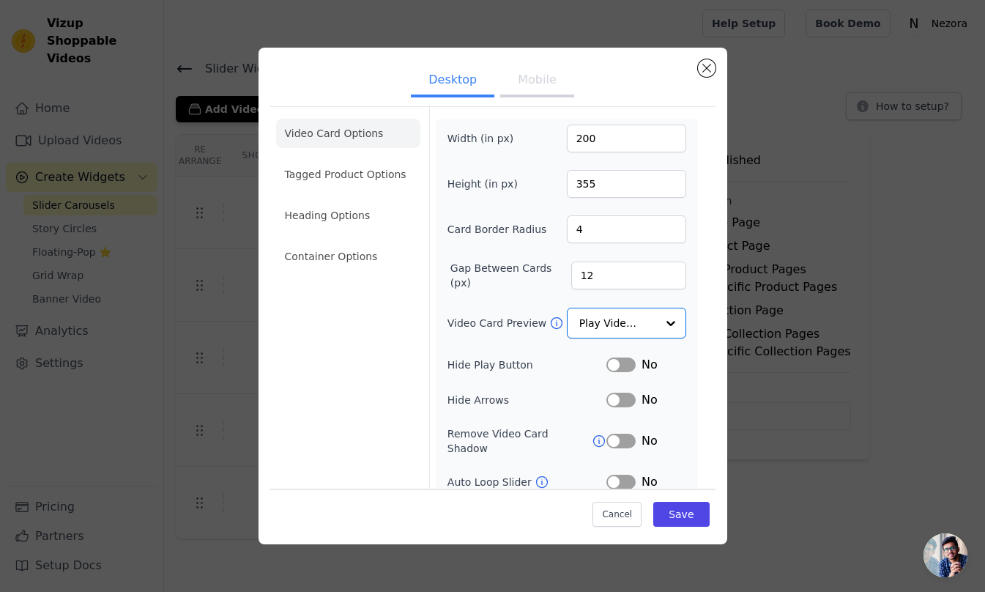
click at [349, 357] on div "Video Card Options Tagged Product Options Heading Options Container Options" at bounding box center [348, 340] width 144 height 466
click at [530, 77] on button "Mobile" at bounding box center [536, 81] width 73 height 32
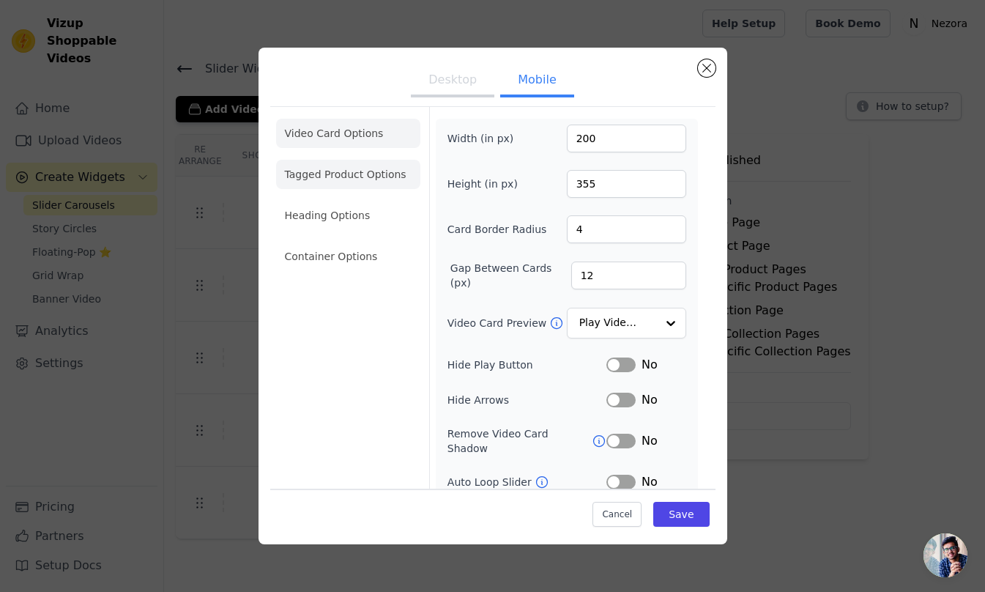
click at [374, 242] on li "Tagged Product Options" at bounding box center [348, 256] width 144 height 29
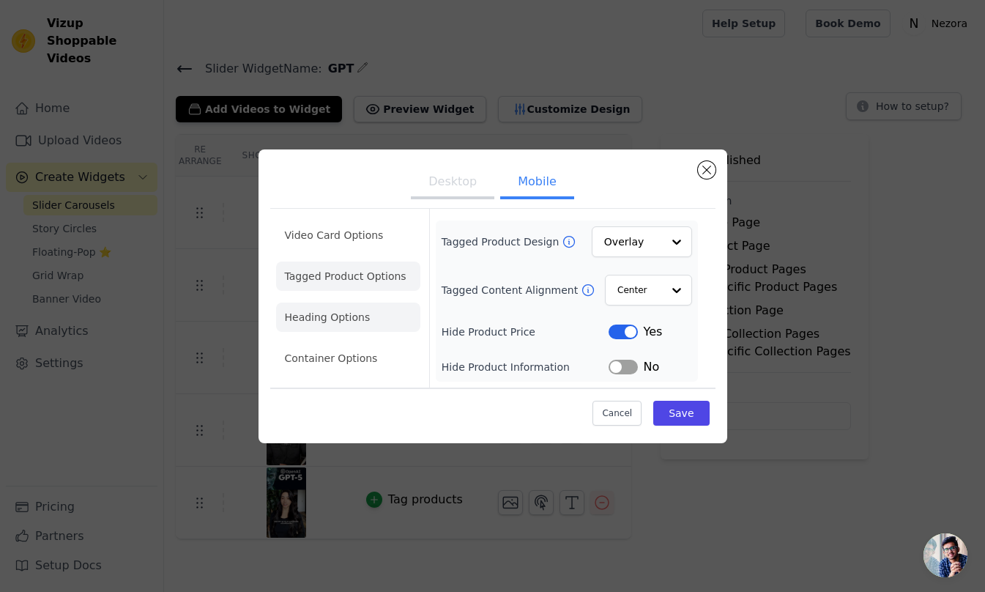
click at [330, 317] on li "Heading Options" at bounding box center [348, 317] width 144 height 29
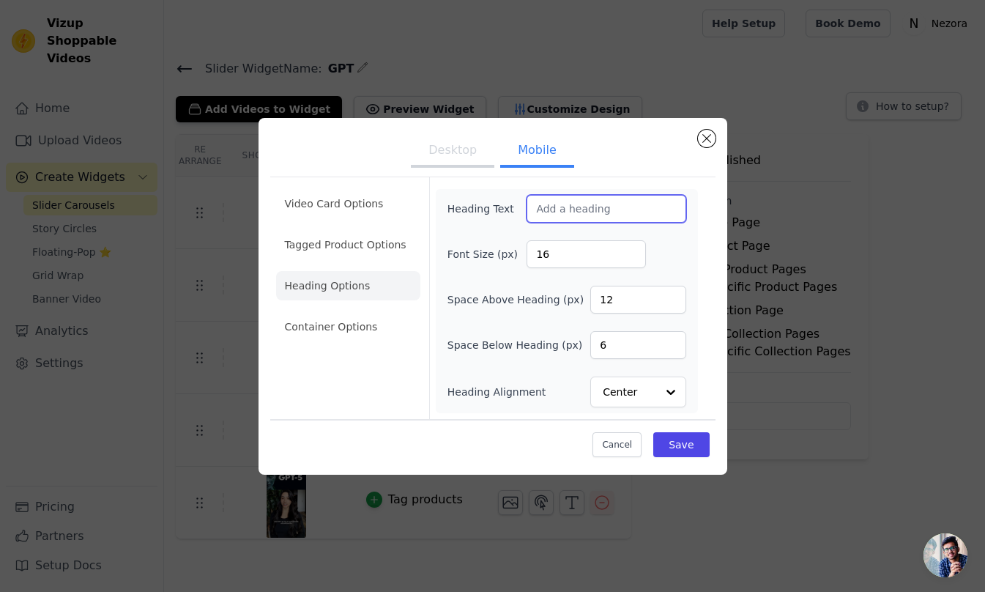
click at [605, 210] on input "Heading Text" at bounding box center [606, 209] width 159 height 28
click at [557, 207] on input "#LAREVOLUCIONESHOY" at bounding box center [606, 209] width 159 height 28
click at [620, 210] on input "#LA REVOLUCIONESHOY" at bounding box center [606, 209] width 159 height 28
drag, startPoint x: 663, startPoint y: 215, endPoint x: 543, endPoint y: 211, distance: 120.2
click at [543, 211] on input "#LA REVOLUCION ESHOY" at bounding box center [606, 209] width 159 height 28
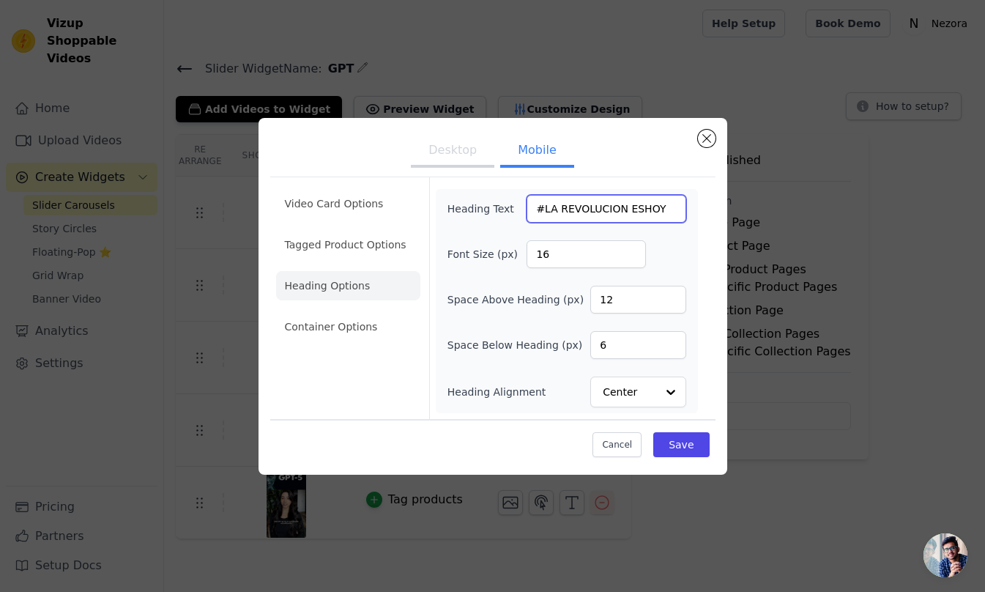
click at [560, 214] on input "#LA REVOLUCION ESHOY" at bounding box center [606, 209] width 159 height 28
click at [655, 214] on input "#REVOLUCION ESHOY" at bounding box center [606, 209] width 159 height 28
type input "#REVOLUCION2024"
click at [663, 247] on div "Font Size (px) 16" at bounding box center [567, 254] width 239 height 28
click at [676, 437] on button "Save" at bounding box center [682, 444] width 56 height 25
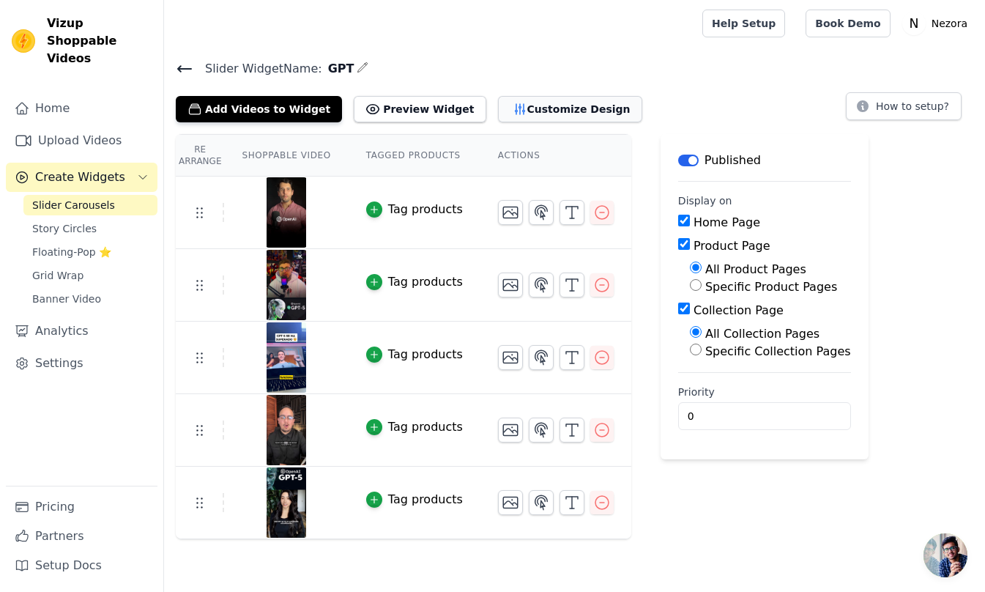
click at [498, 103] on button "Customize Design" at bounding box center [570, 109] width 144 height 26
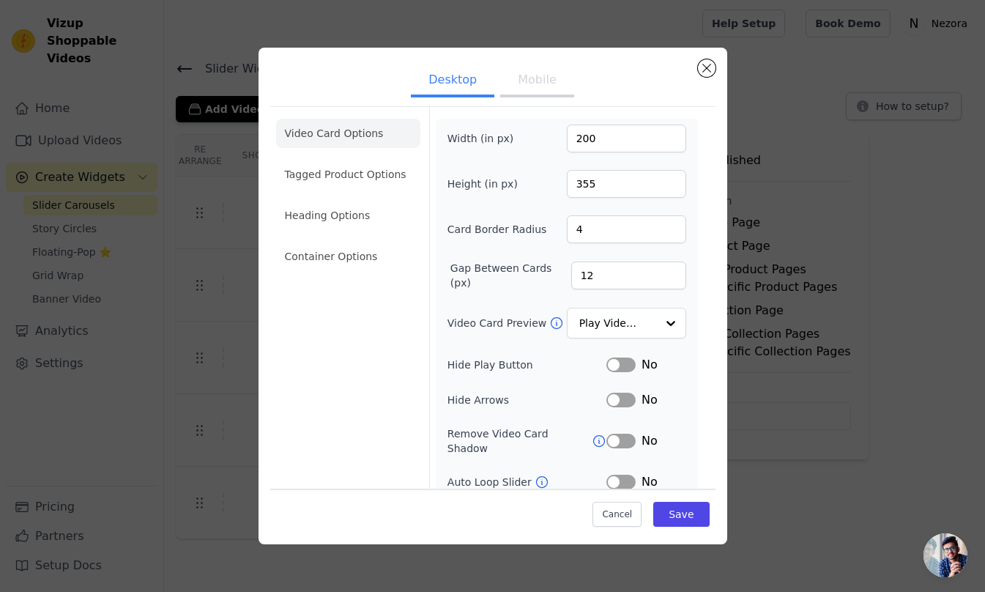
click at [518, 92] on button "Mobile" at bounding box center [536, 81] width 73 height 32
click at [346, 212] on li "Heading Options" at bounding box center [348, 215] width 144 height 29
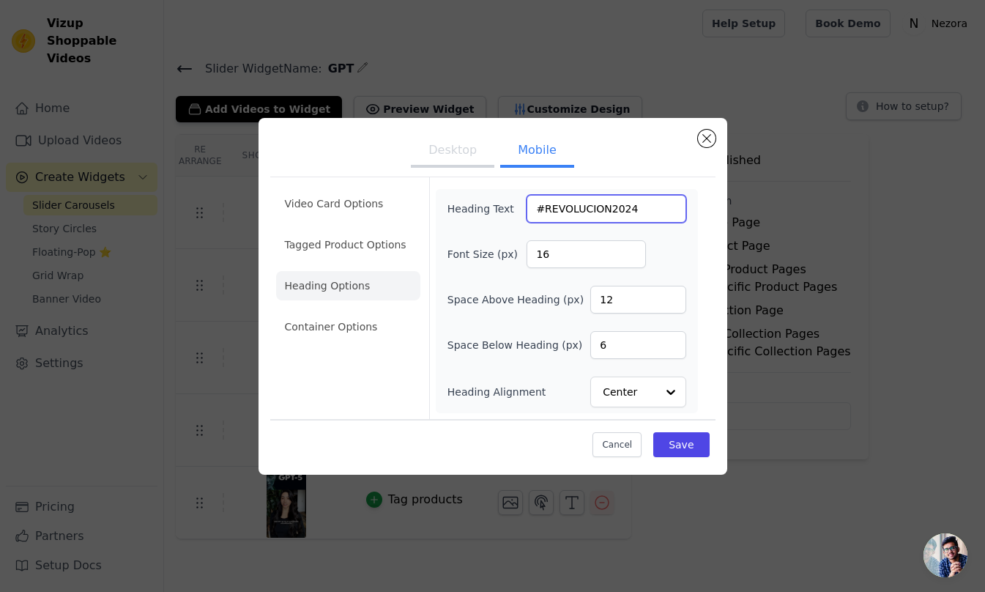
click at [561, 209] on input "#REVOLUCION2024" at bounding box center [606, 209] width 159 height 28
click at [648, 159] on ul "Desktop Mobile" at bounding box center [492, 152] width 445 height 44
click at [354, 230] on li "Video Card Options" at bounding box center [348, 244] width 144 height 29
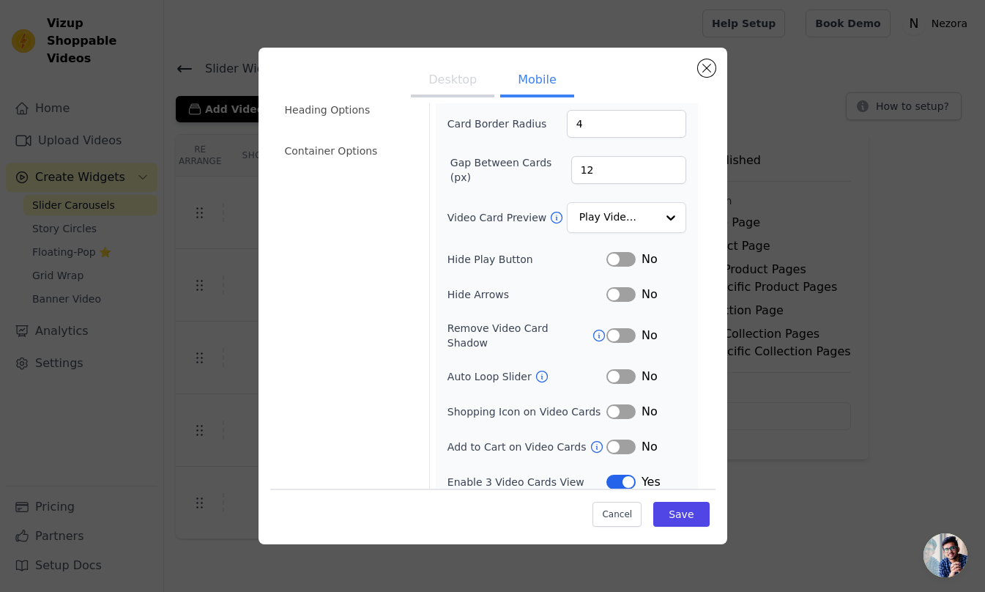
scroll to position [106, 0]
click at [613, 369] on button "Label" at bounding box center [621, 376] width 29 height 15
click at [656, 220] on div at bounding box center [670, 218] width 29 height 29
click at [423, 299] on div "Video Card Options Tagged Product Options Heading Options Container Options Wid…" at bounding box center [492, 252] width 445 height 502
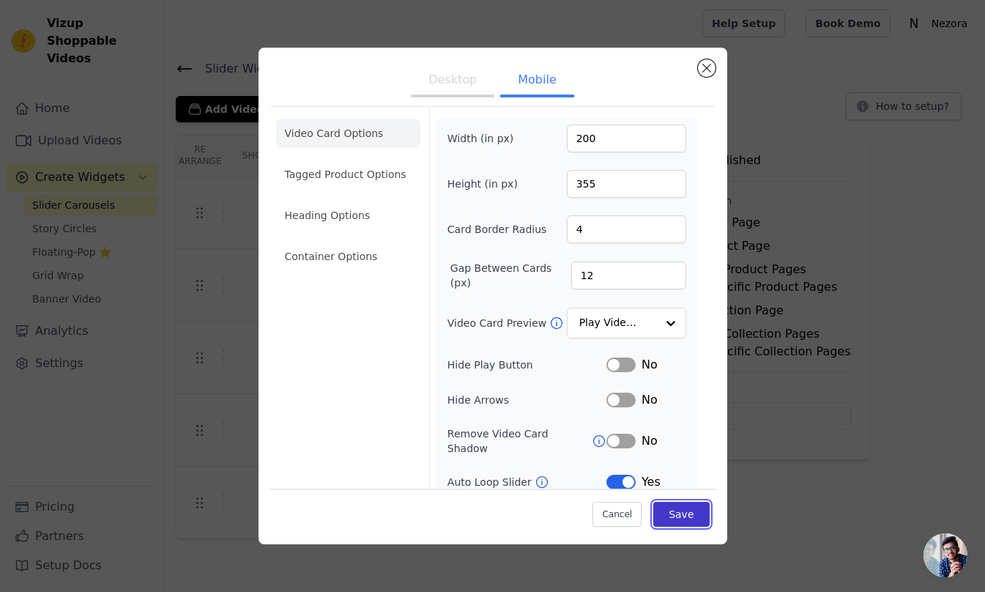
click at [683, 519] on button "Save" at bounding box center [682, 514] width 56 height 25
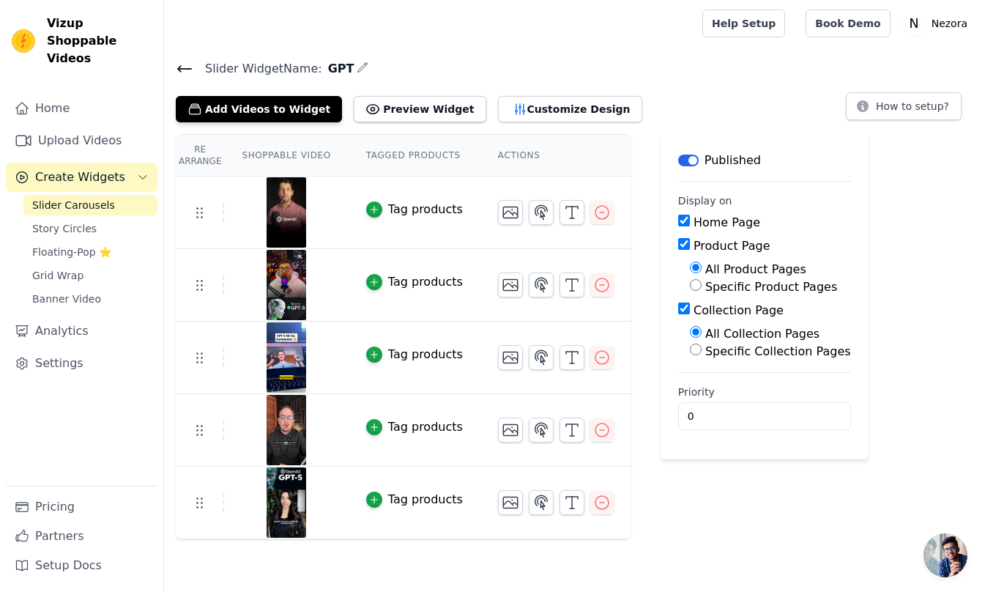
click at [183, 69] on icon at bounding box center [185, 69] width 18 height 18
